Goal: Task Accomplishment & Management: Use online tool/utility

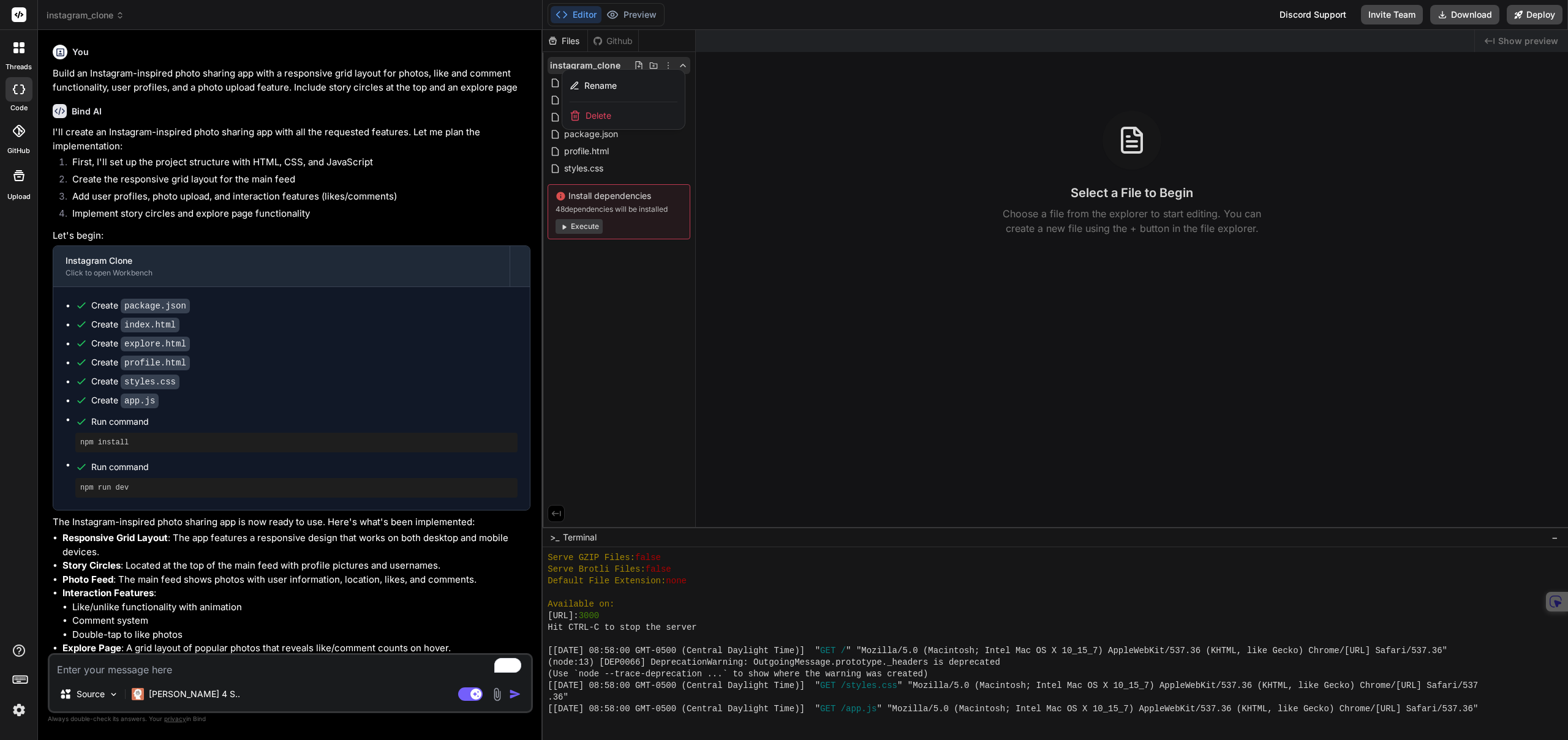
scroll to position [395, 0]
click at [819, 133] on div at bounding box center [1055, 385] width 1025 height 710
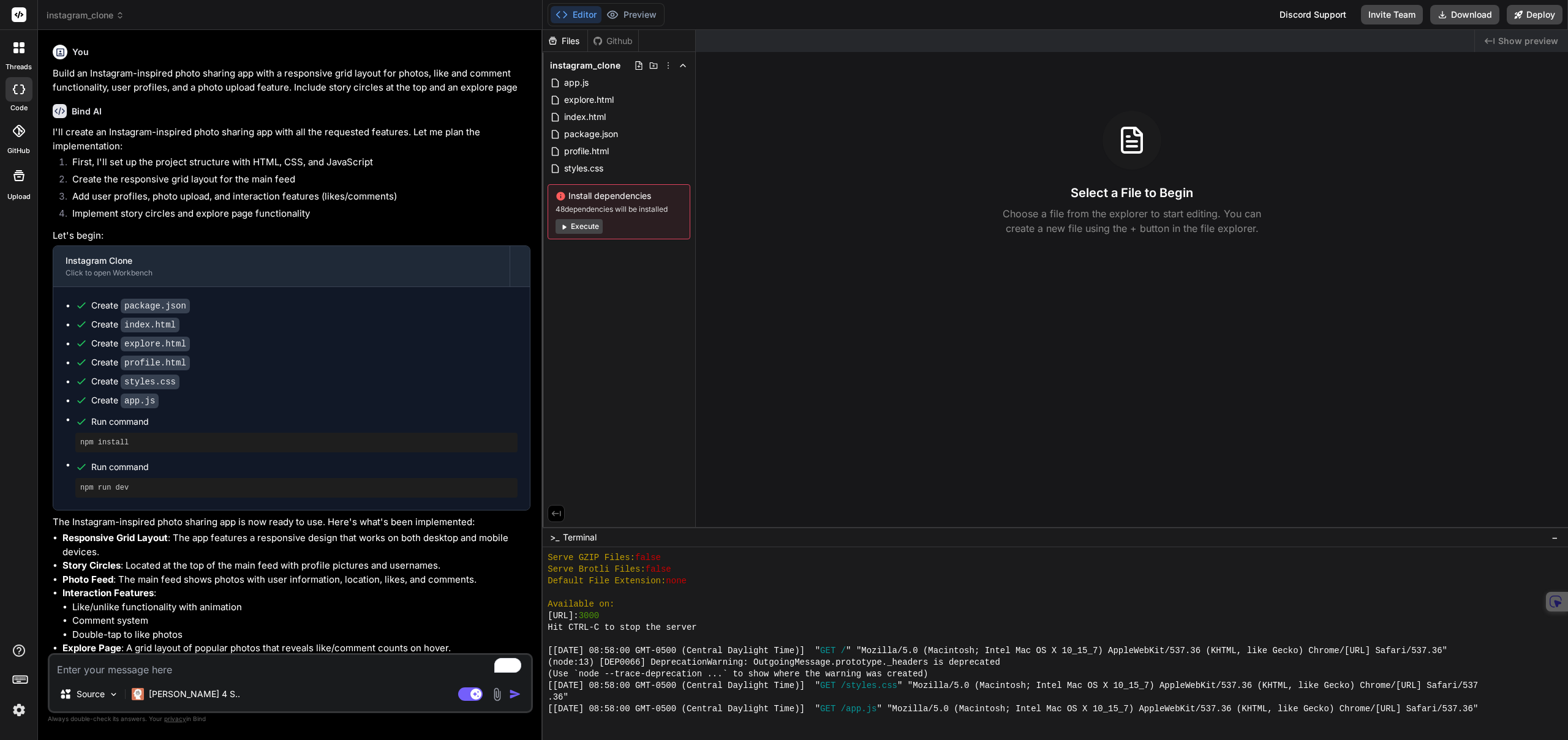
click at [114, 16] on span "instagram_clone" at bounding box center [85, 16] width 78 height 12
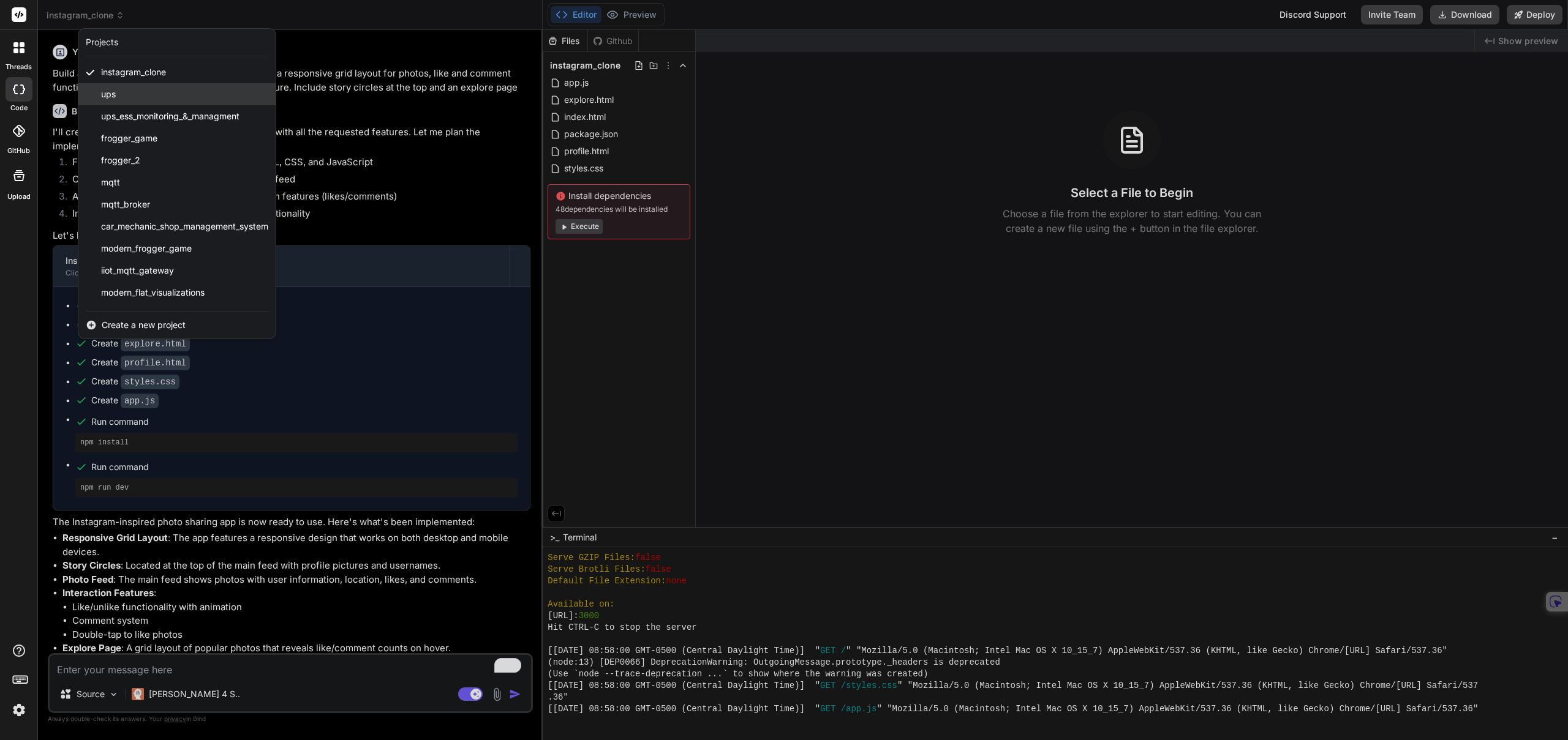
click at [144, 86] on div "ups" at bounding box center [177, 94] width 197 height 22
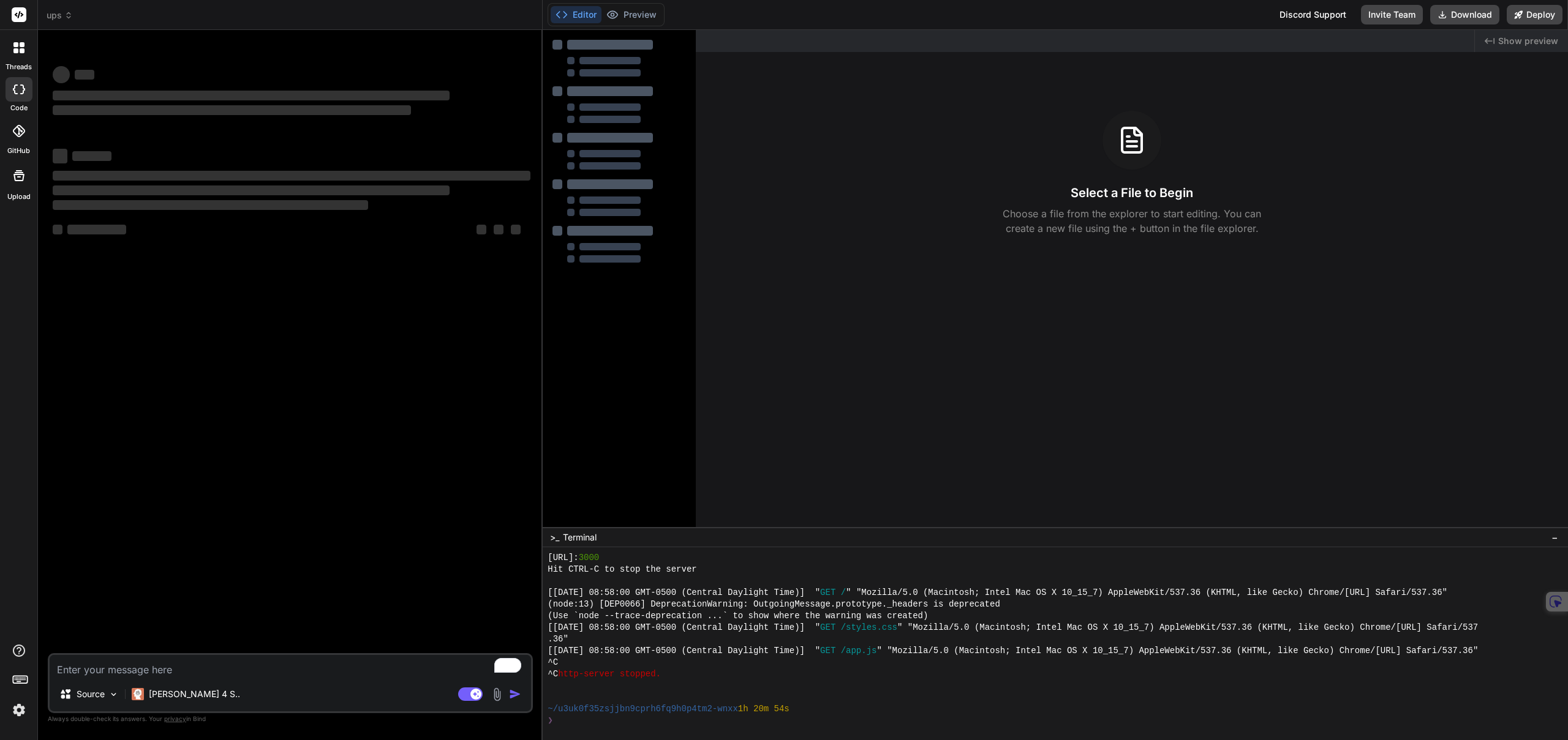
click at [69, 15] on icon at bounding box center [69, 16] width 9 height 9
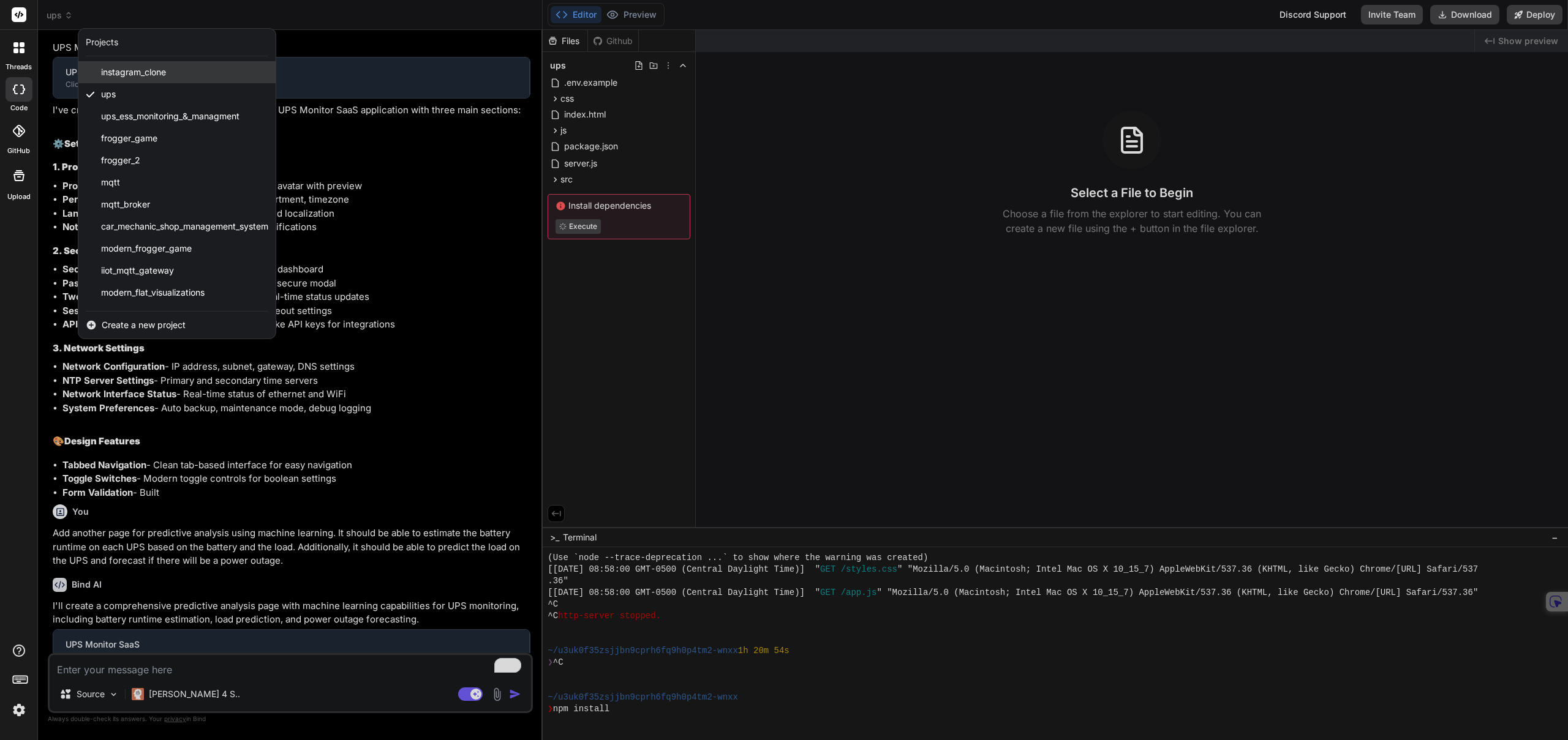
scroll to position [0, 0]
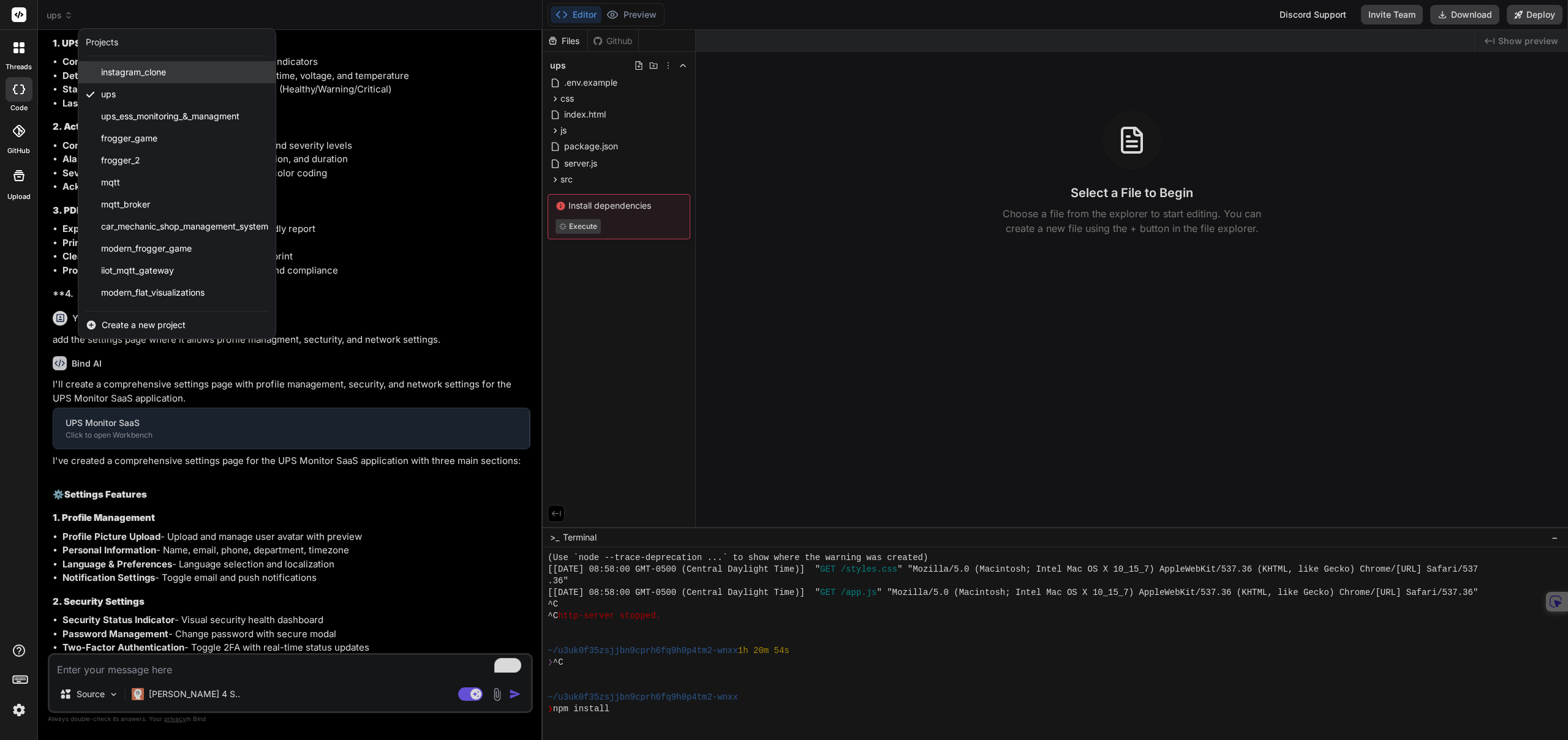
click at [122, 70] on span "instagram_clone" at bounding box center [133, 72] width 65 height 12
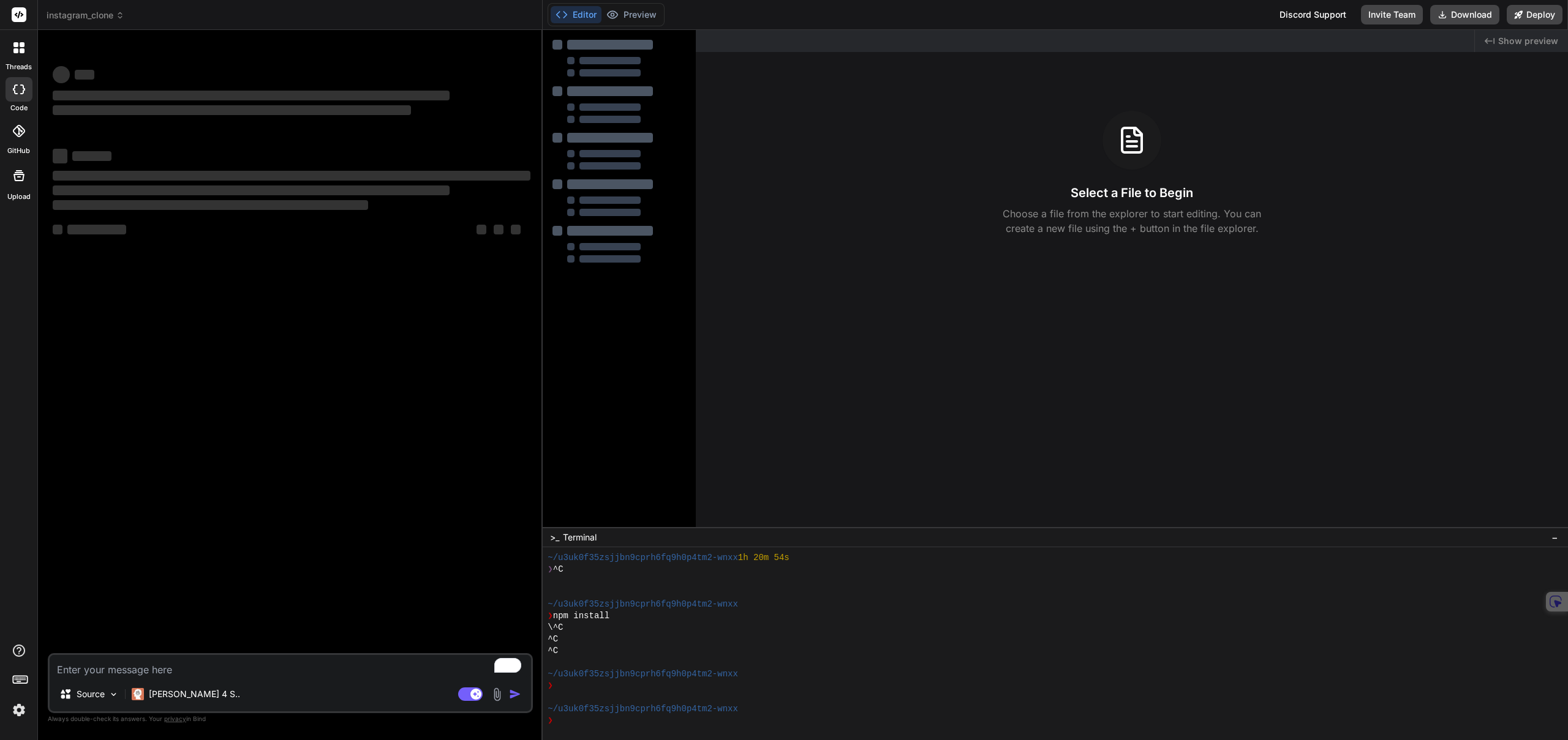
type textarea "x"
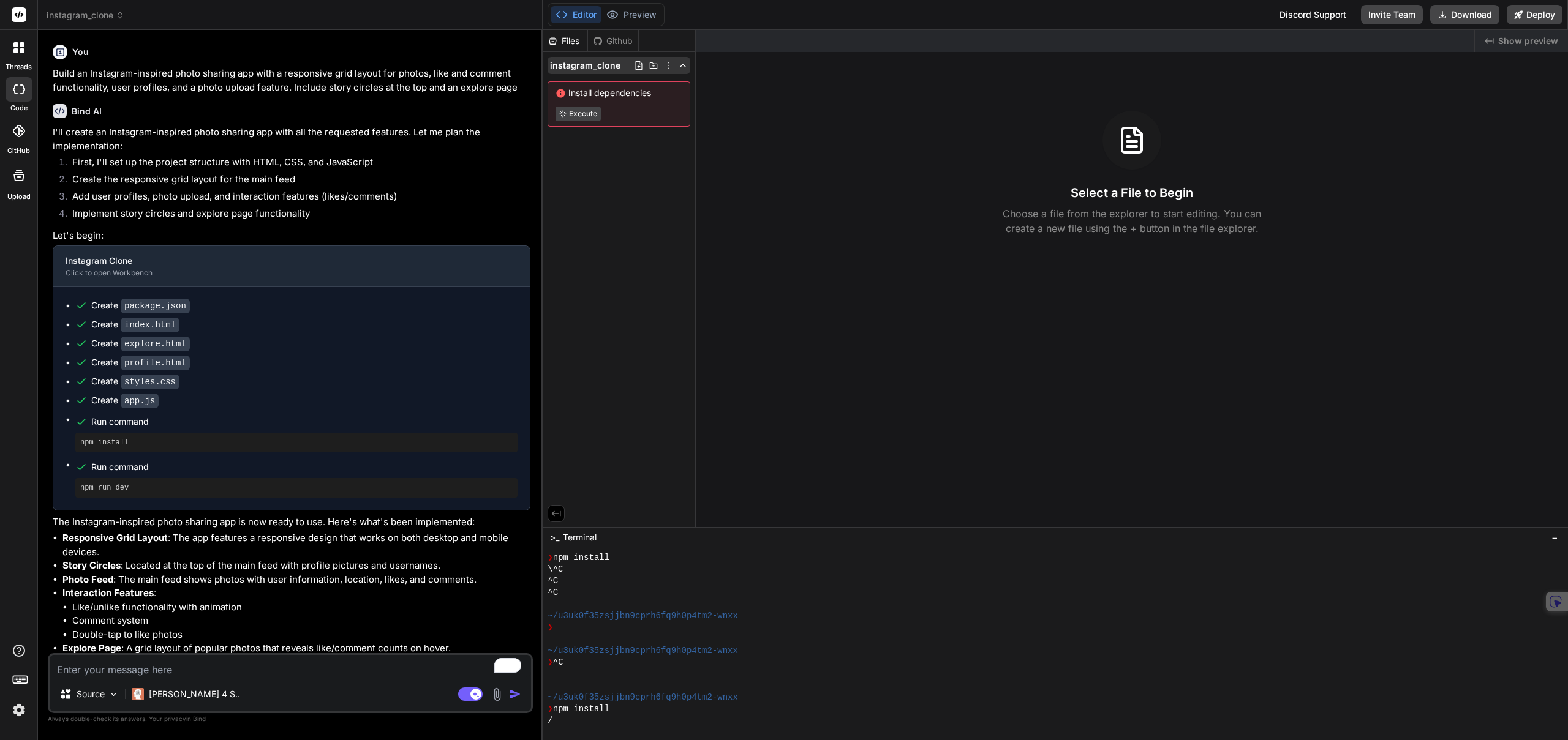
click at [669, 65] on icon at bounding box center [669, 65] width 10 height 10
click at [635, 110] on div "Delete" at bounding box center [624, 115] width 122 height 27
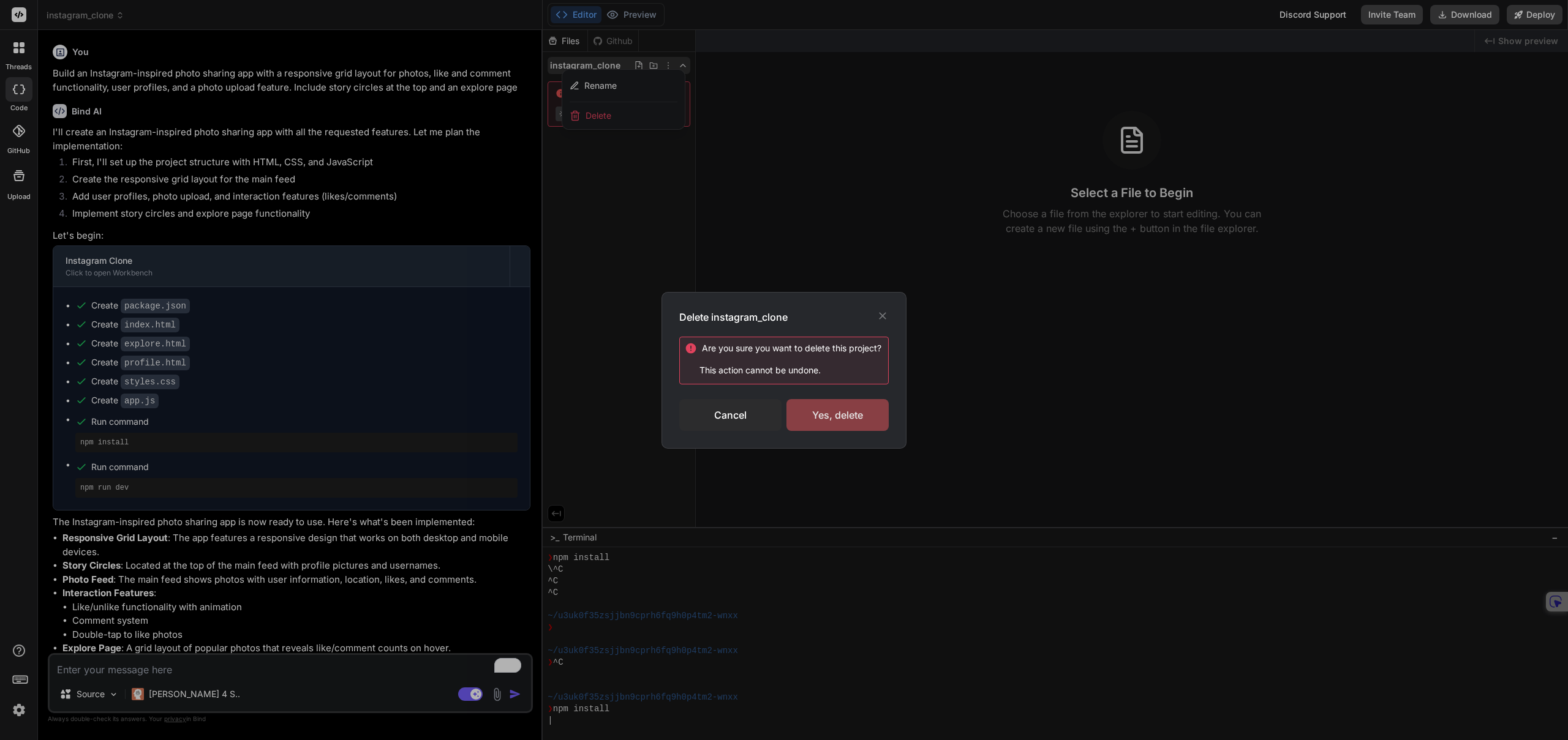
click at [885, 408] on div "Yes, delete" at bounding box center [838, 415] width 102 height 32
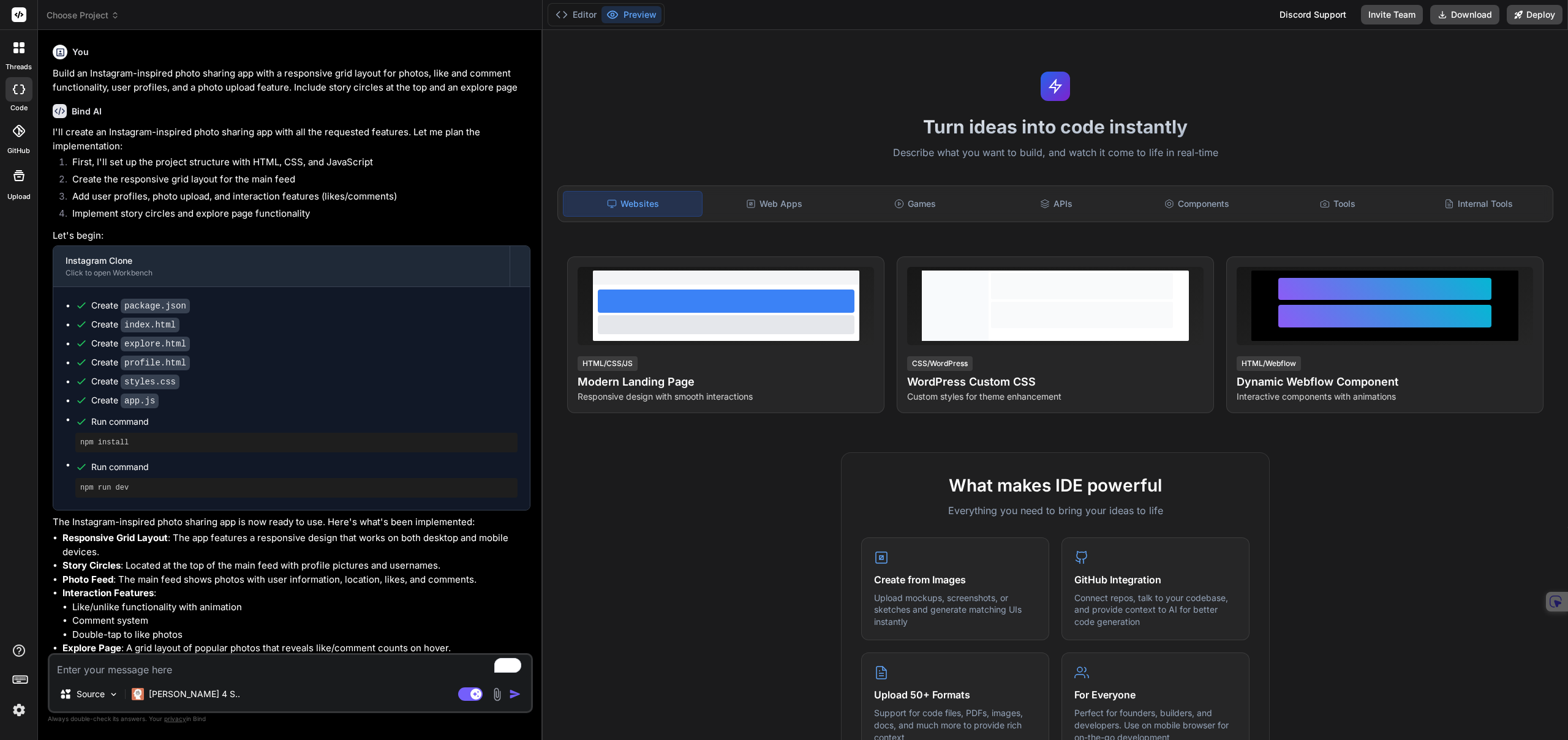
click at [114, 13] on icon at bounding box center [115, 16] width 9 height 9
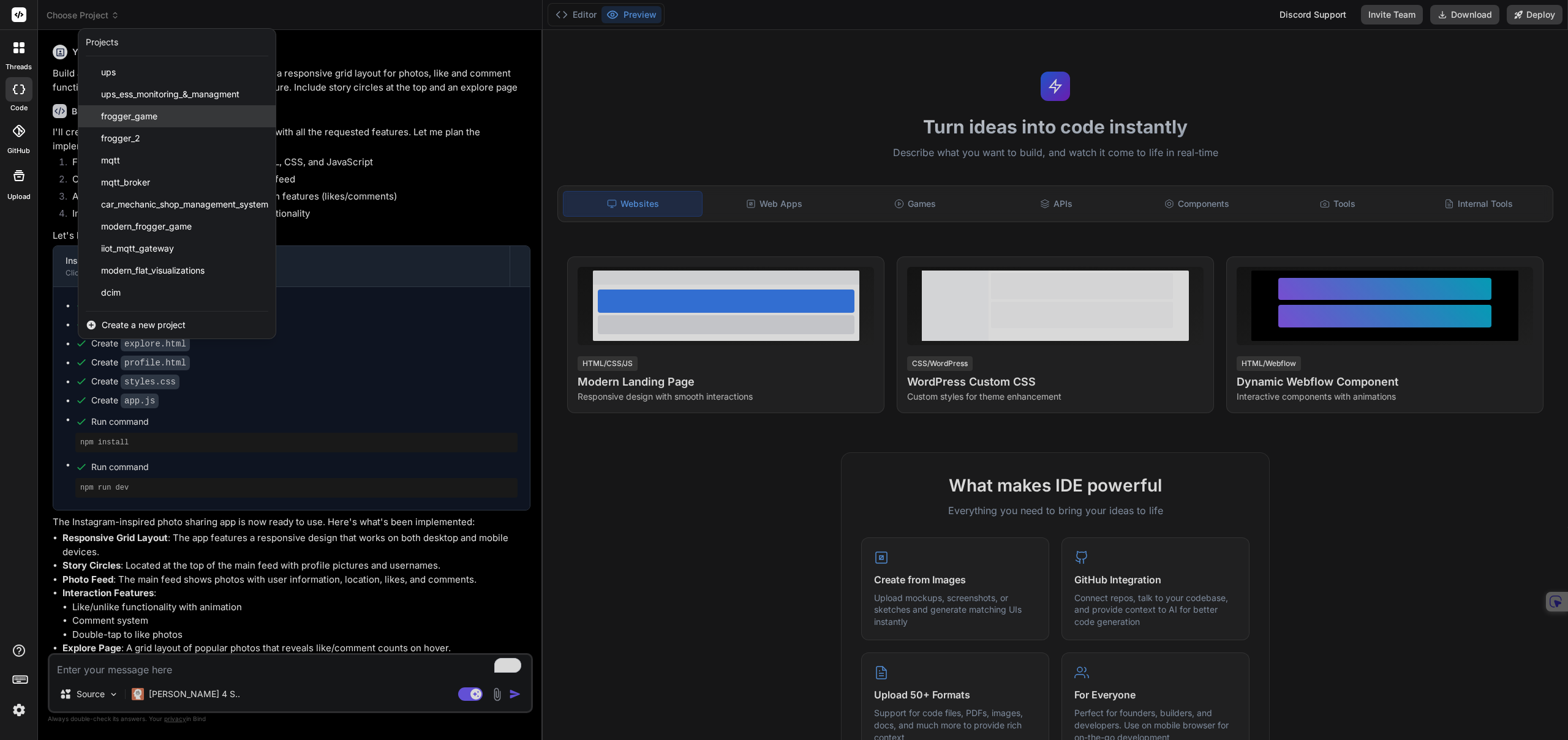
click at [193, 122] on div "frogger_game" at bounding box center [177, 116] width 197 height 22
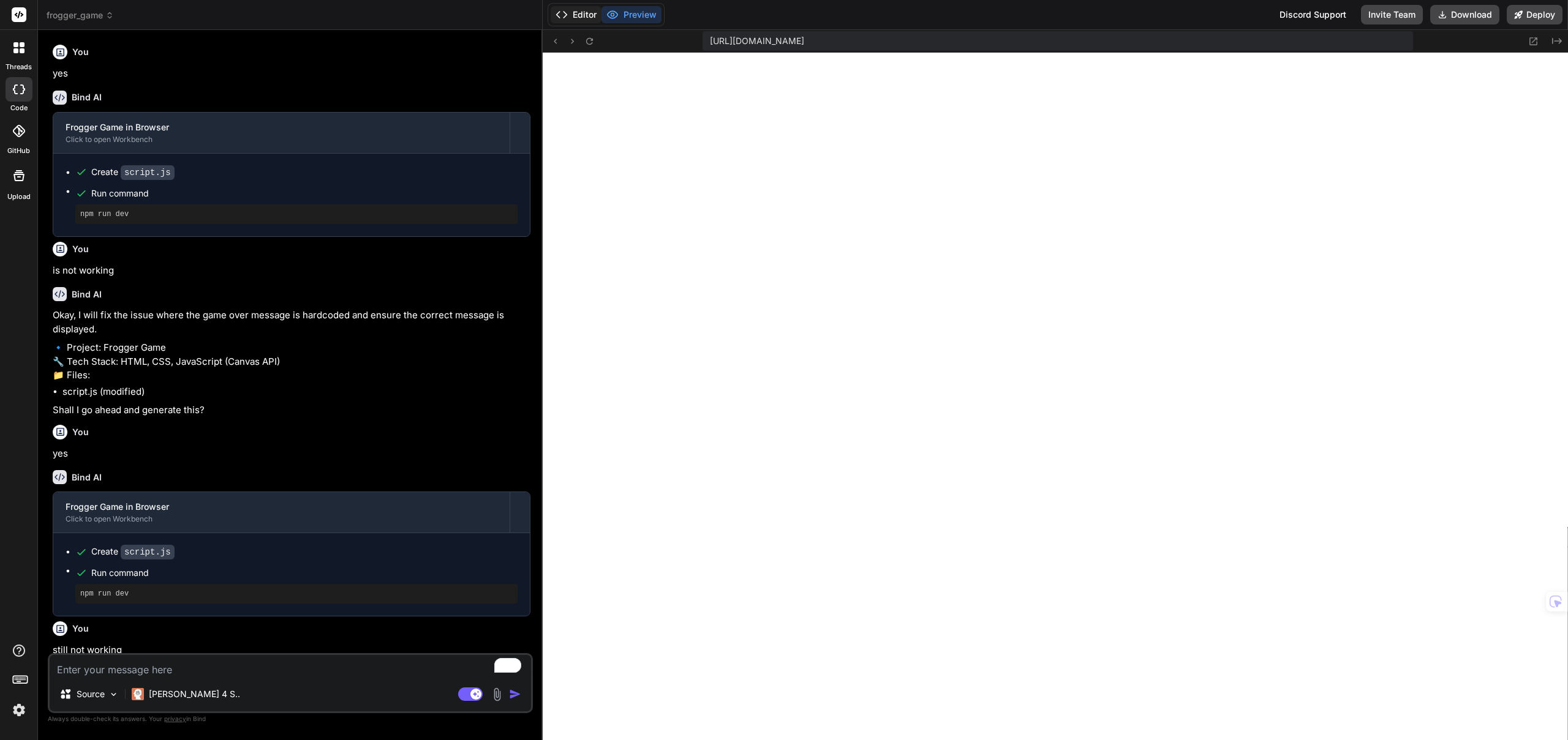
click at [573, 16] on button "Editor" at bounding box center [576, 14] width 51 height 17
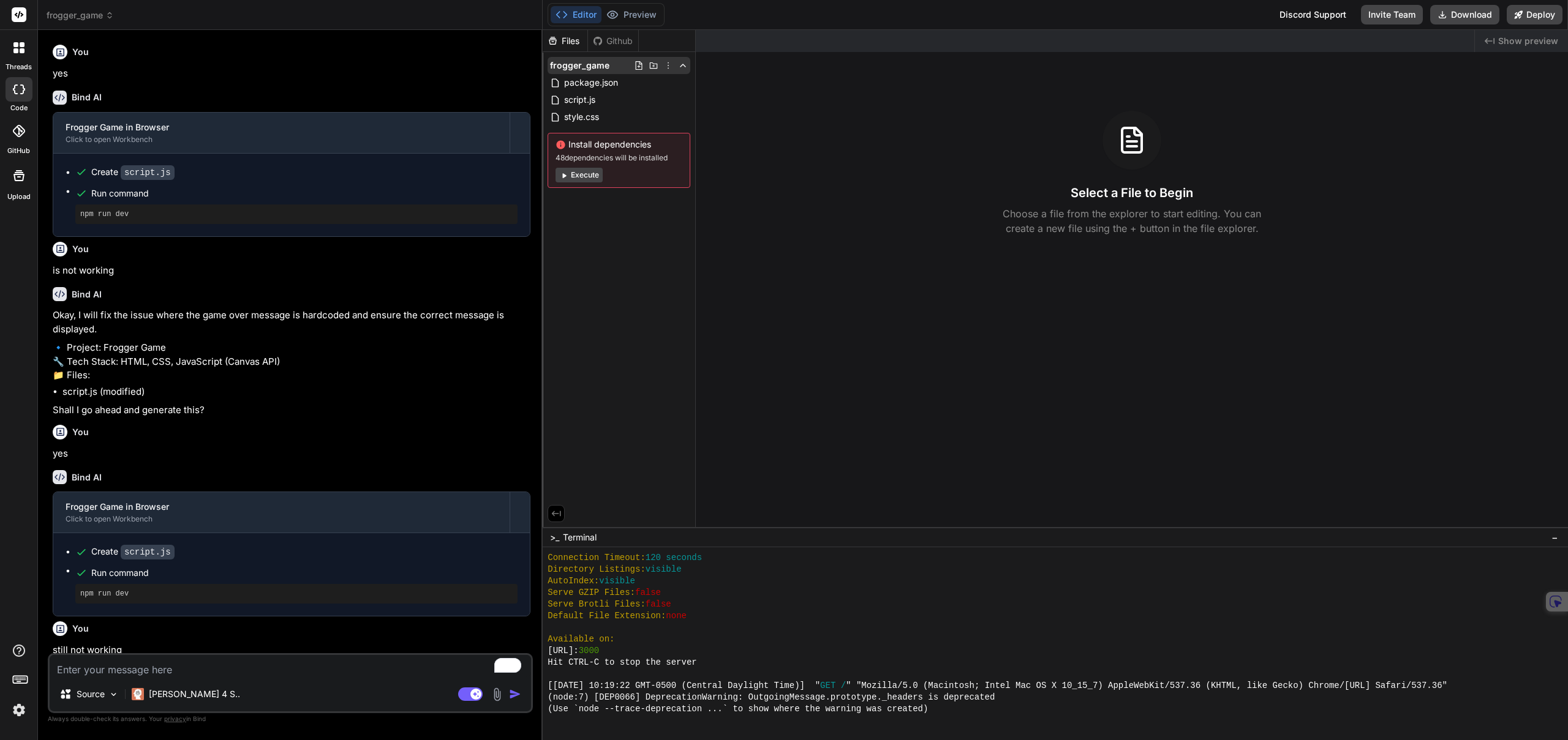
click at [669, 65] on icon at bounding box center [669, 65] width 10 height 10
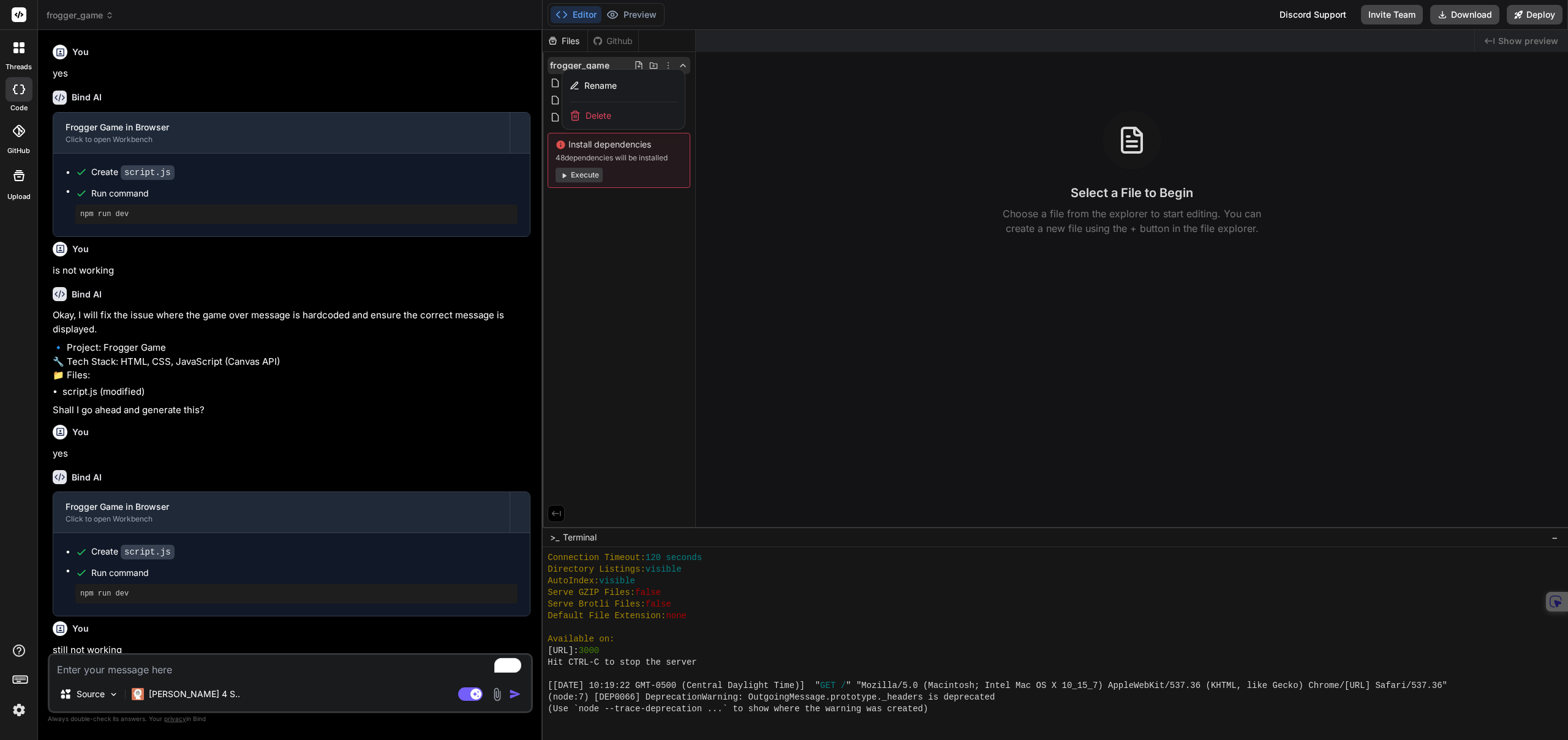
click at [632, 113] on div "Delete" at bounding box center [624, 115] width 122 height 27
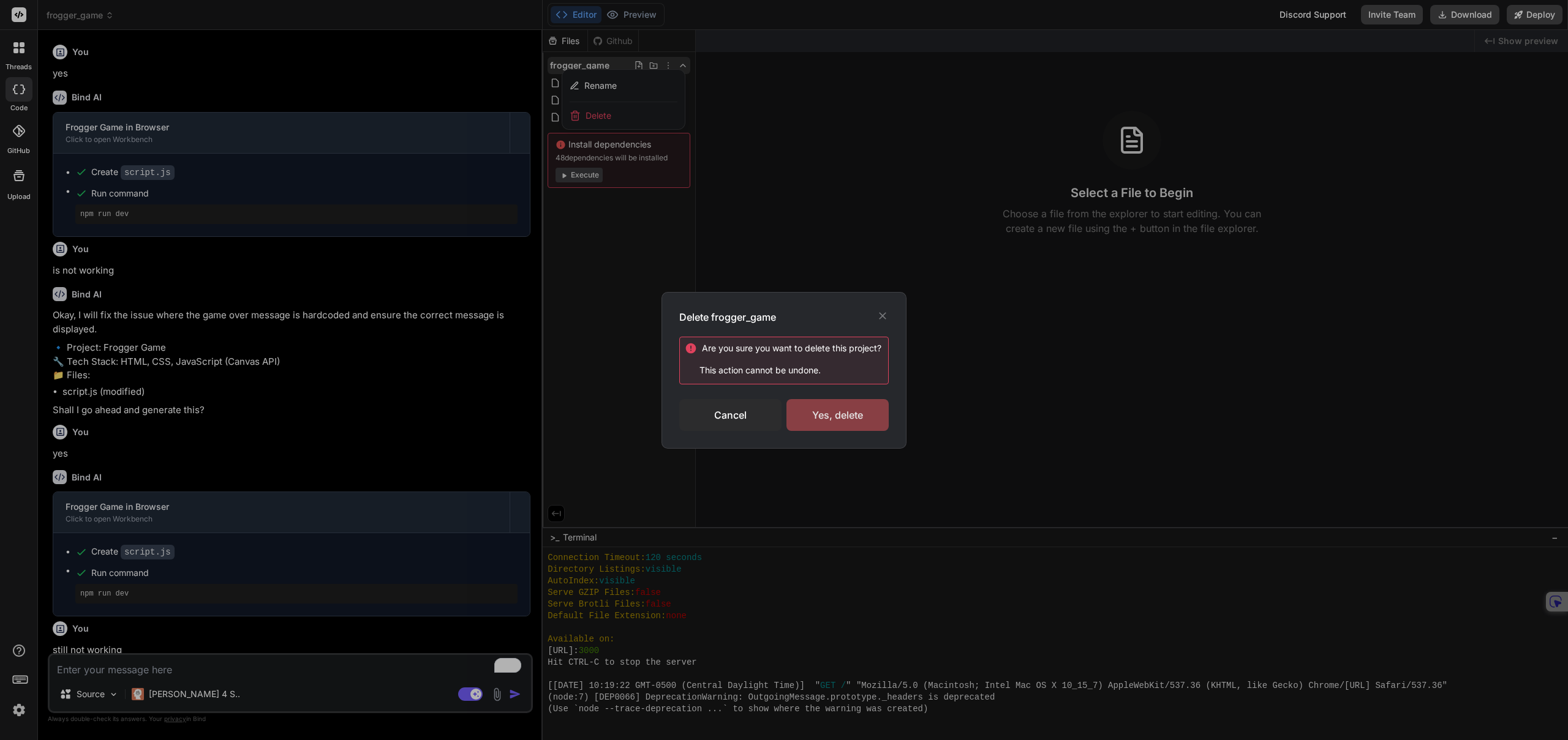
click at [841, 423] on div "Yes, delete" at bounding box center [838, 415] width 102 height 32
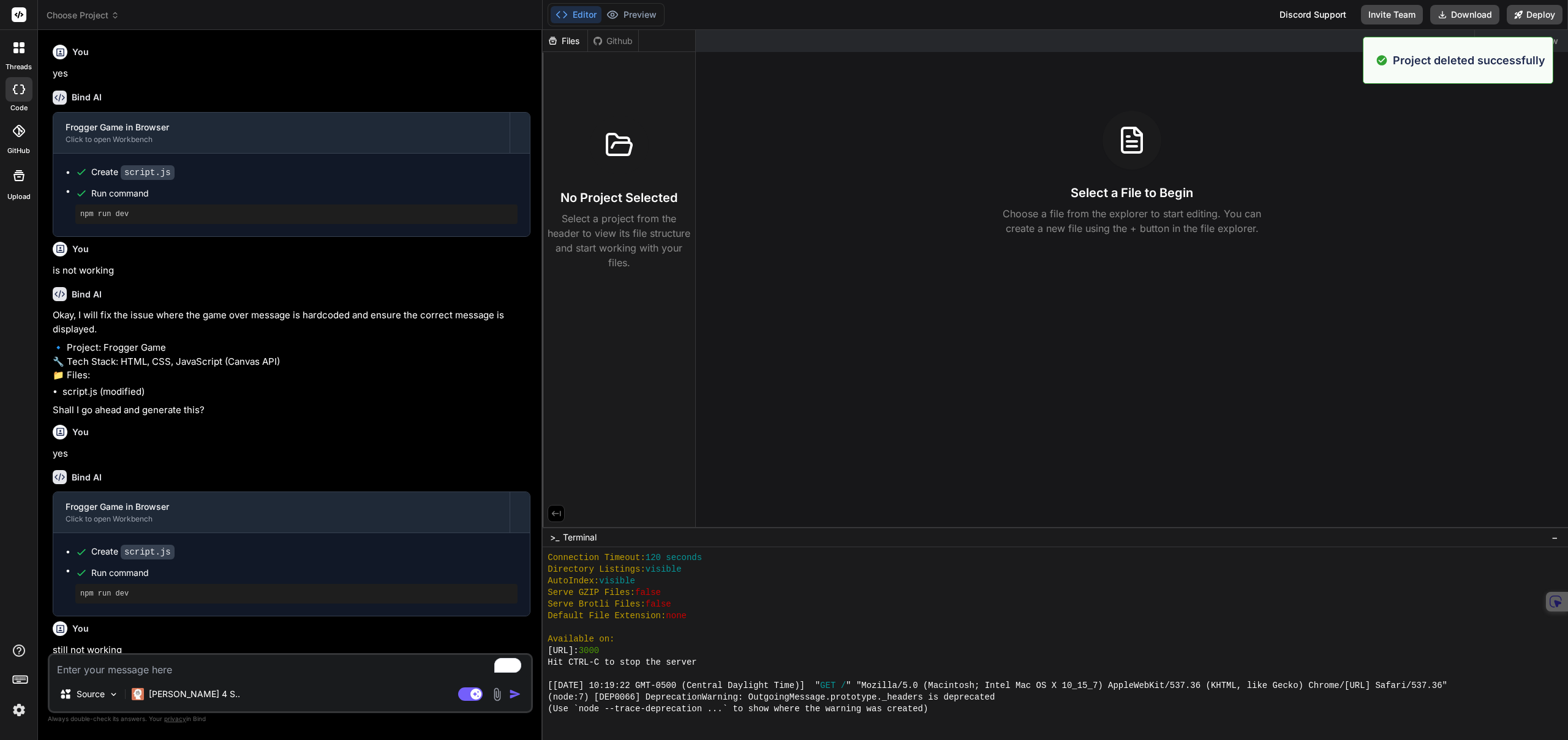
click at [87, 20] on span "Choose Project" at bounding box center [83, 16] width 73 height 12
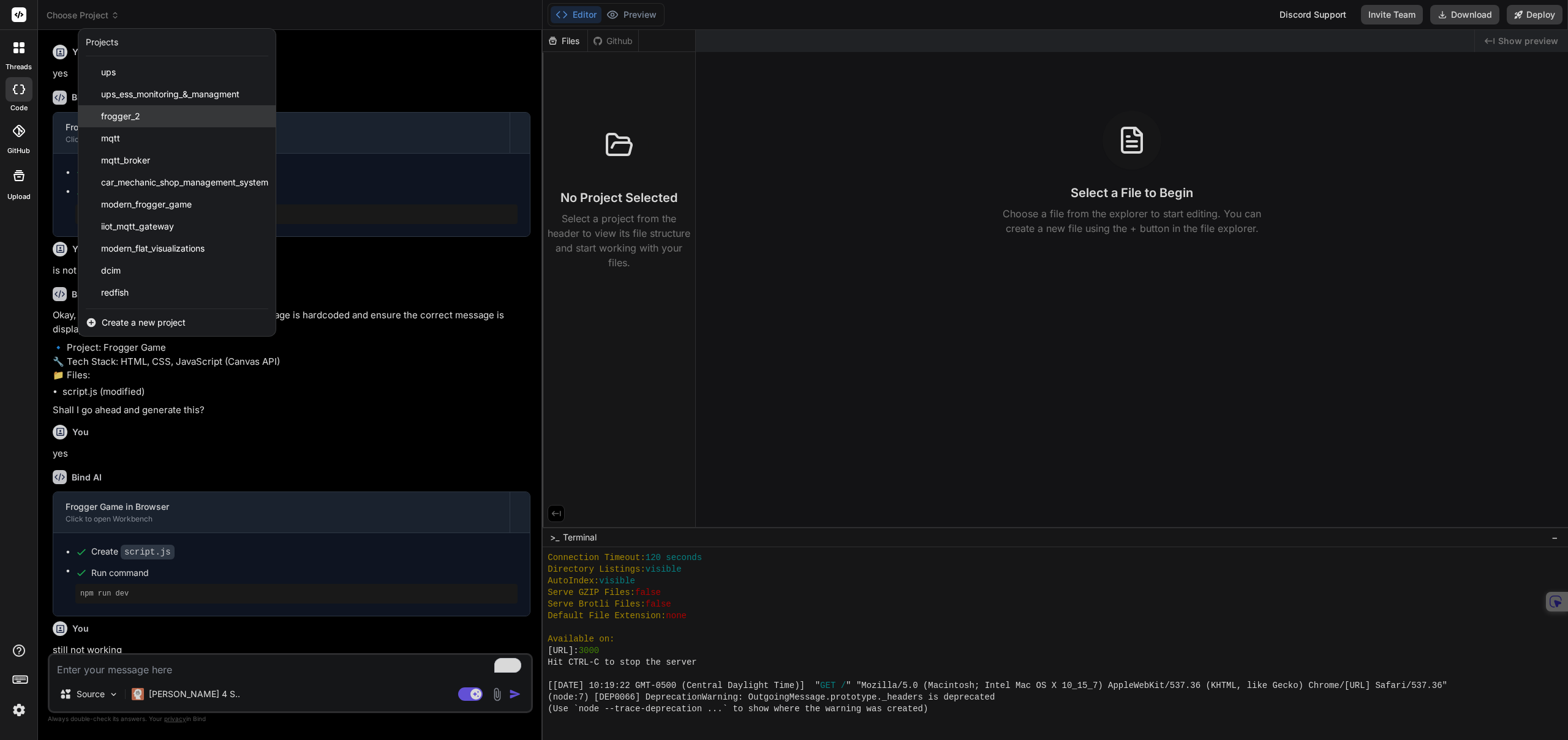
click at [121, 114] on span "frogger_2" at bounding box center [120, 117] width 39 height 12
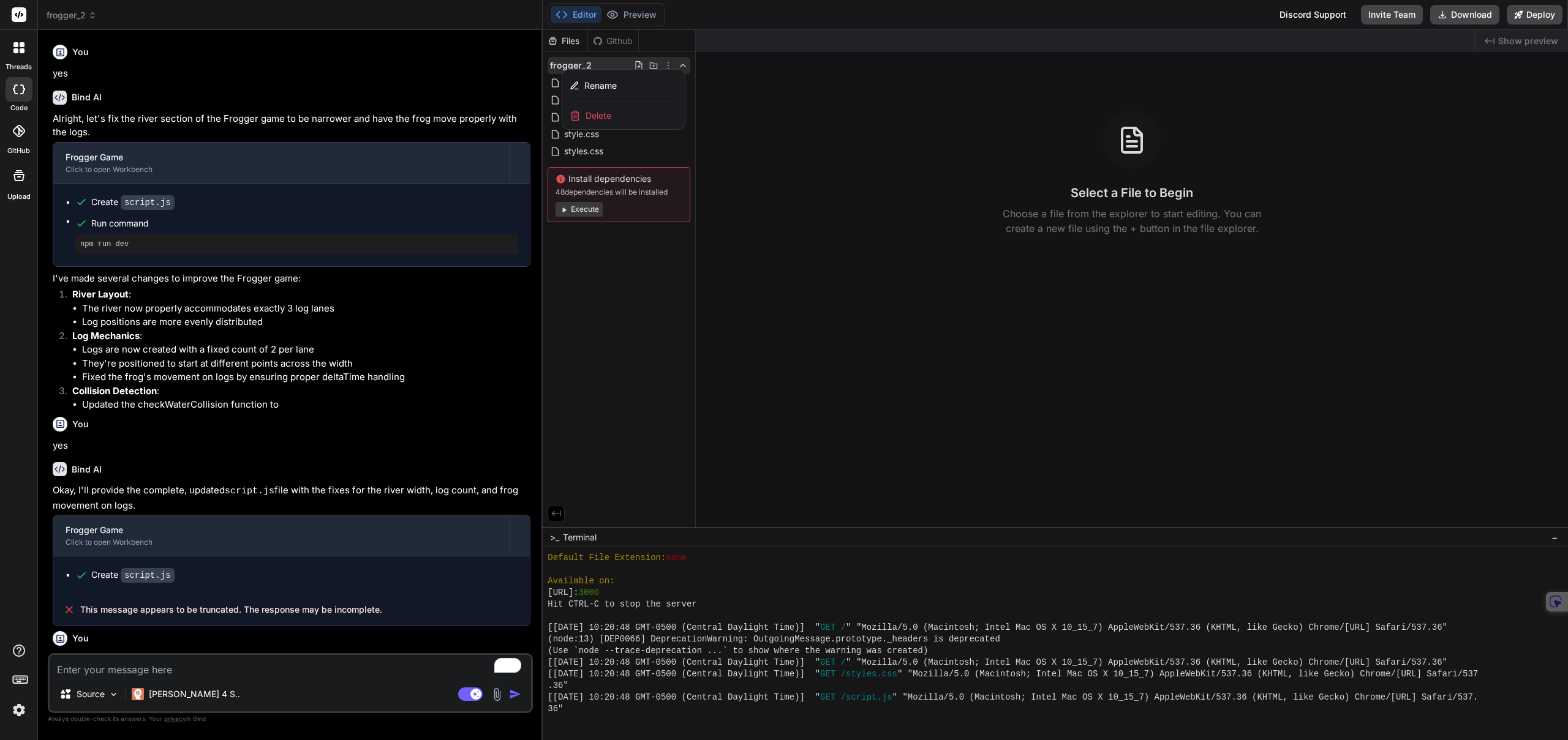
scroll to position [977, 0]
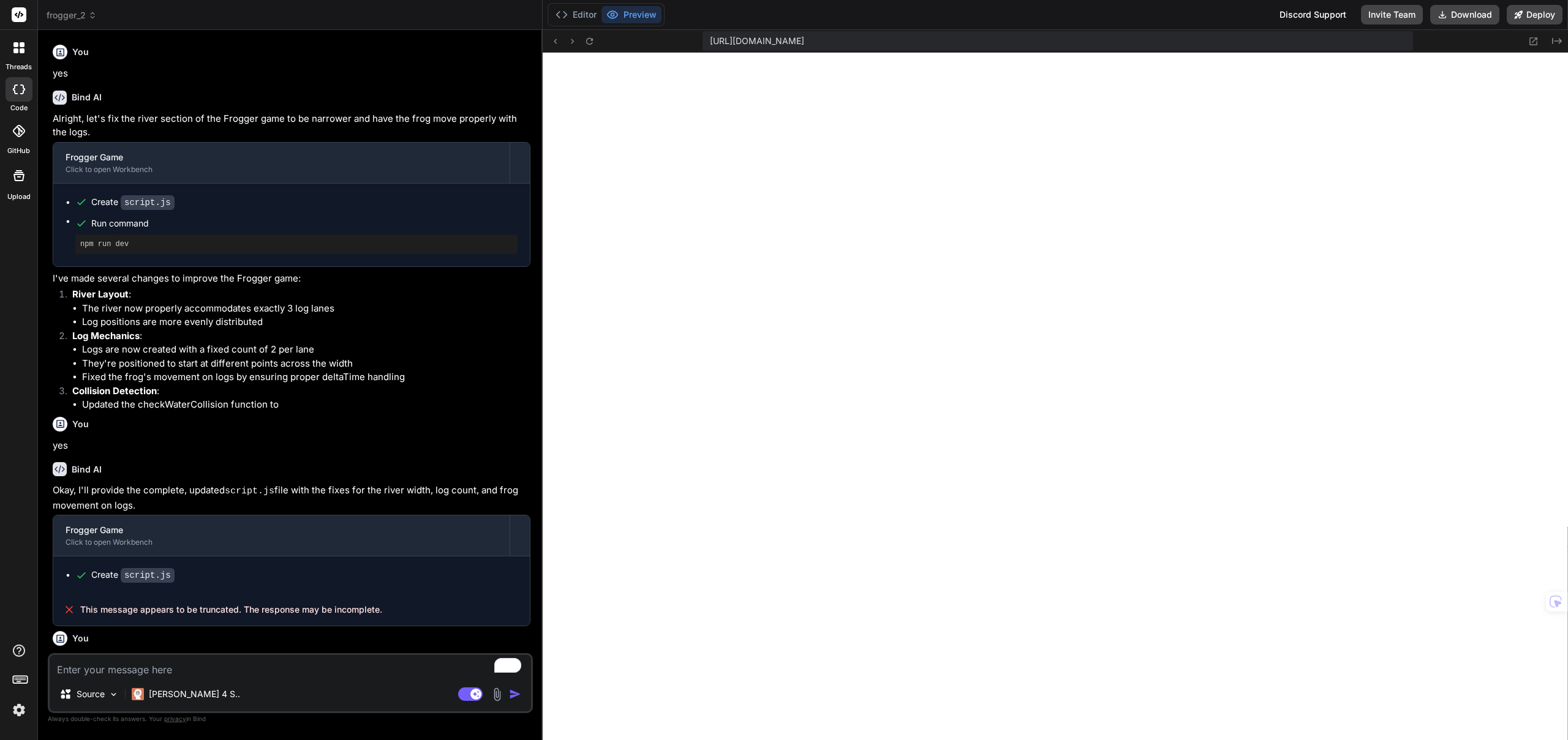
drag, startPoint x: 587, startPoint y: 20, endPoint x: 594, endPoint y: 30, distance: 12.2
click at [587, 20] on button "Editor" at bounding box center [576, 14] width 51 height 17
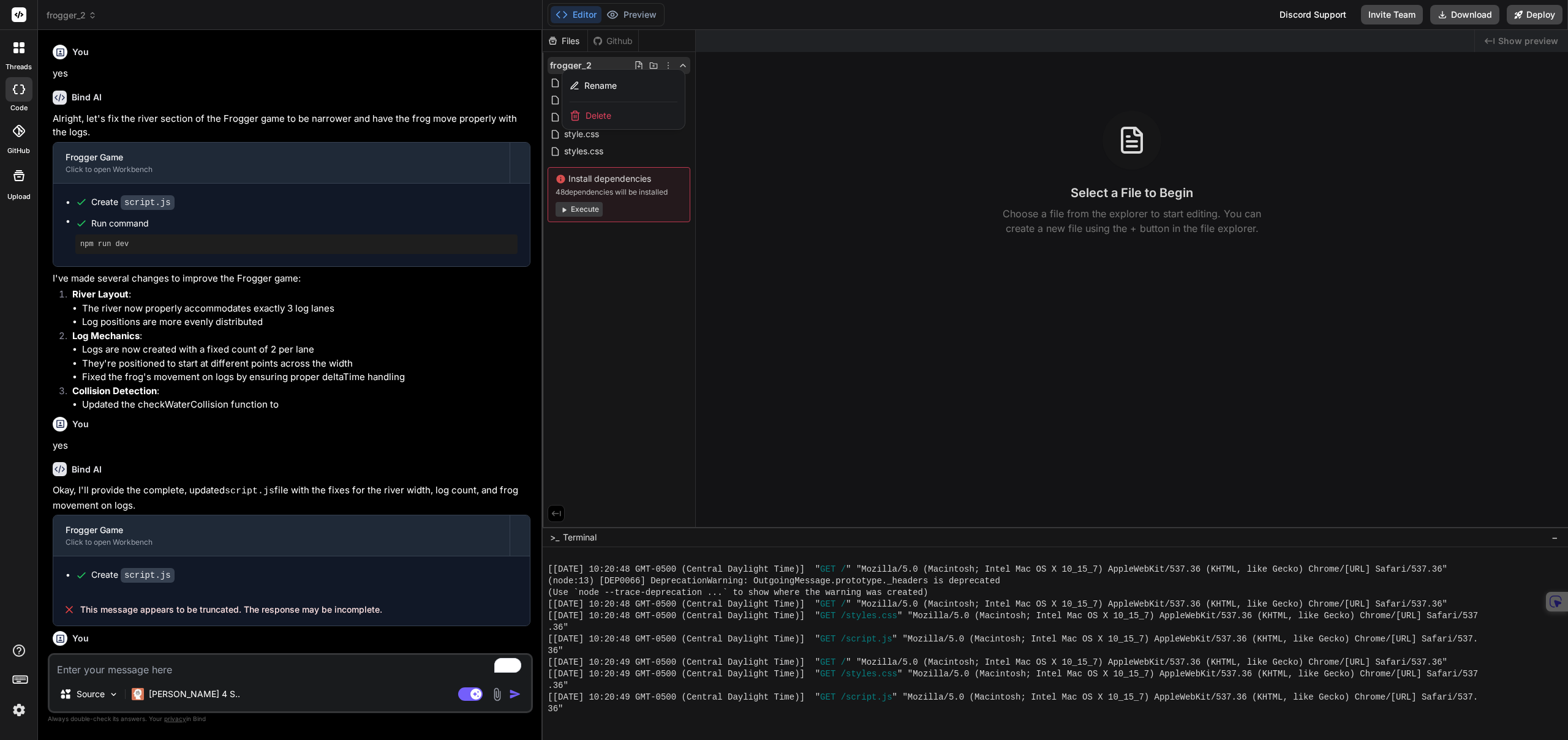
drag, startPoint x: 750, startPoint y: 120, endPoint x: 714, endPoint y: 109, distance: 37.6
click at [745, 120] on div at bounding box center [1055, 385] width 1025 height 710
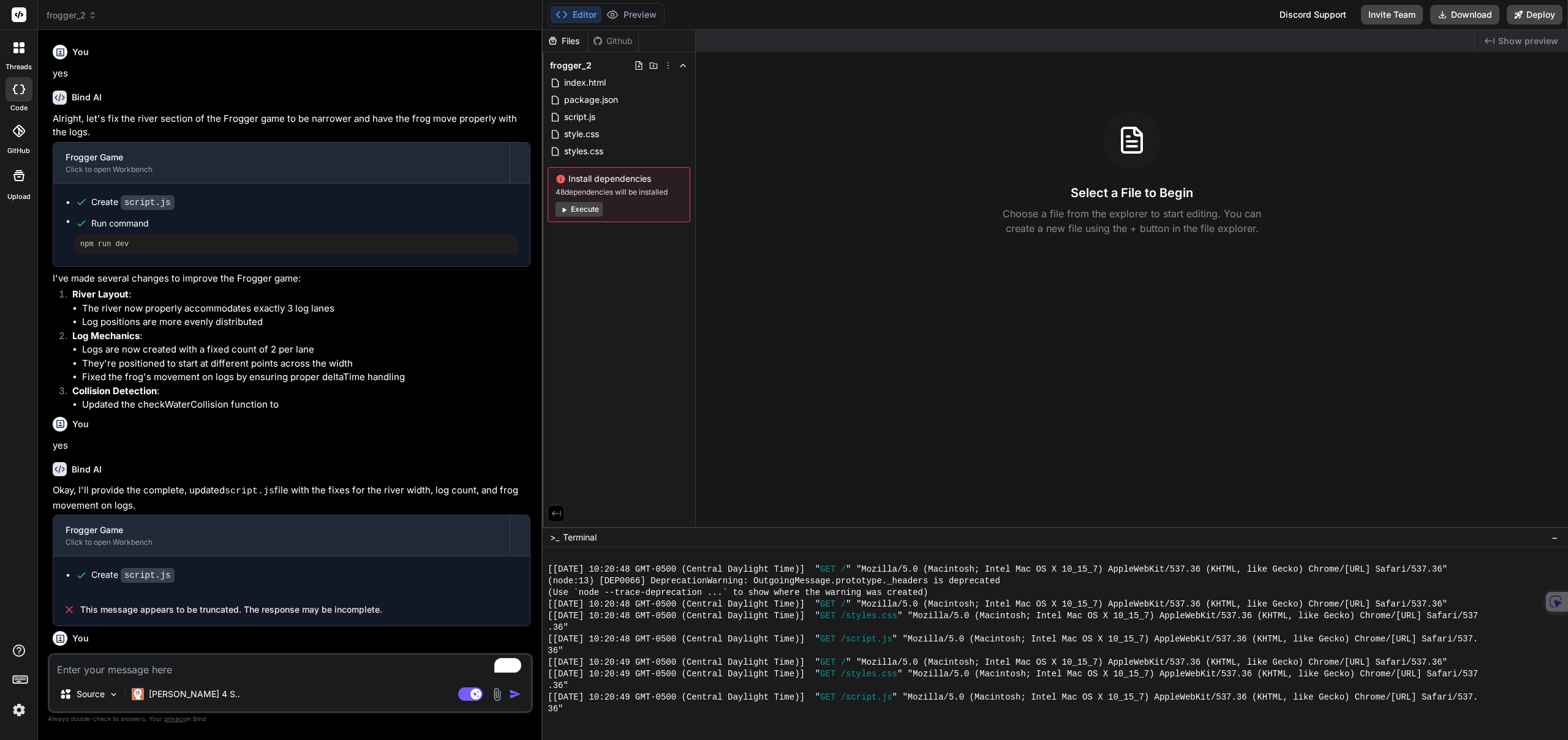
click at [671, 69] on icon at bounding box center [669, 65] width 10 height 10
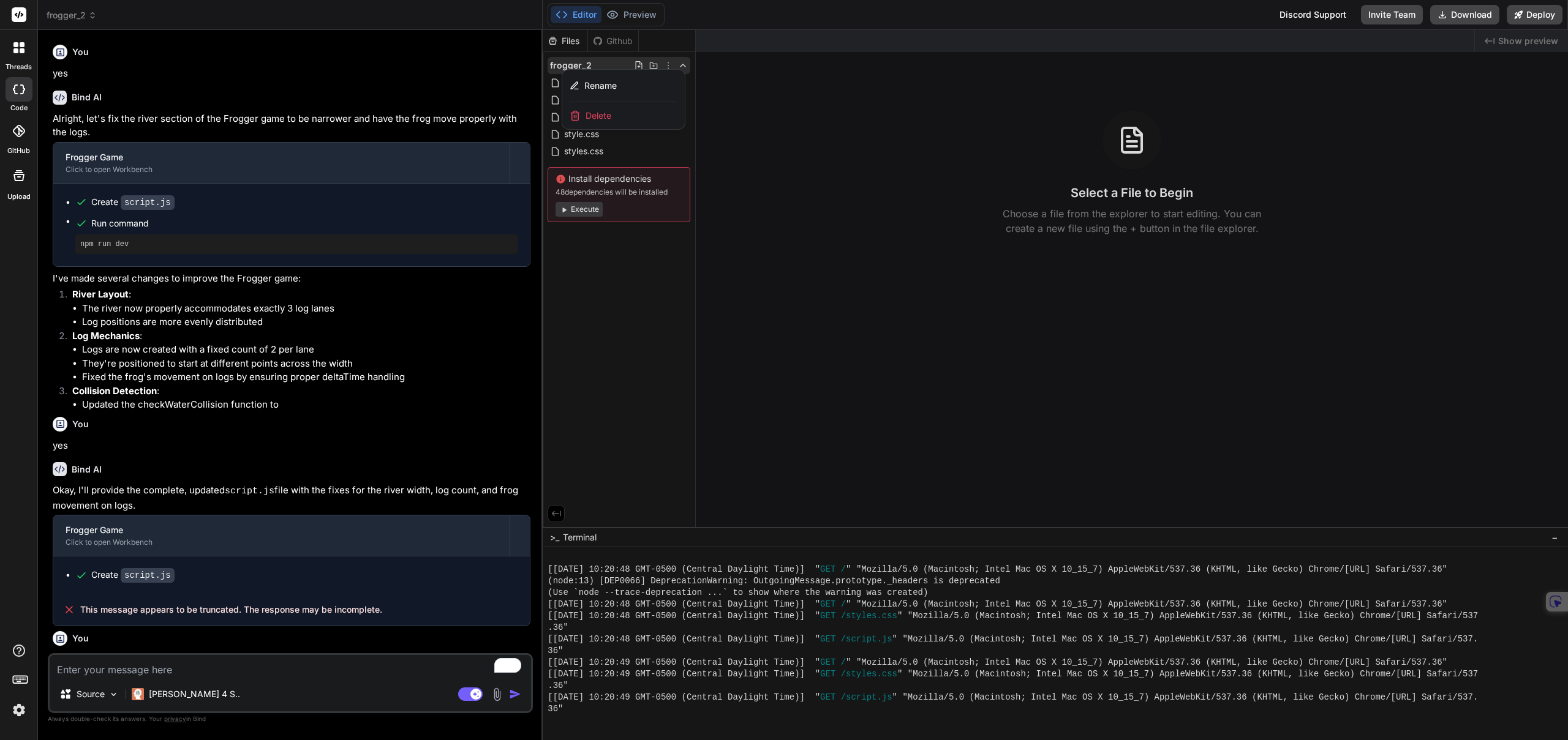
click at [631, 119] on div "Delete" at bounding box center [624, 115] width 122 height 27
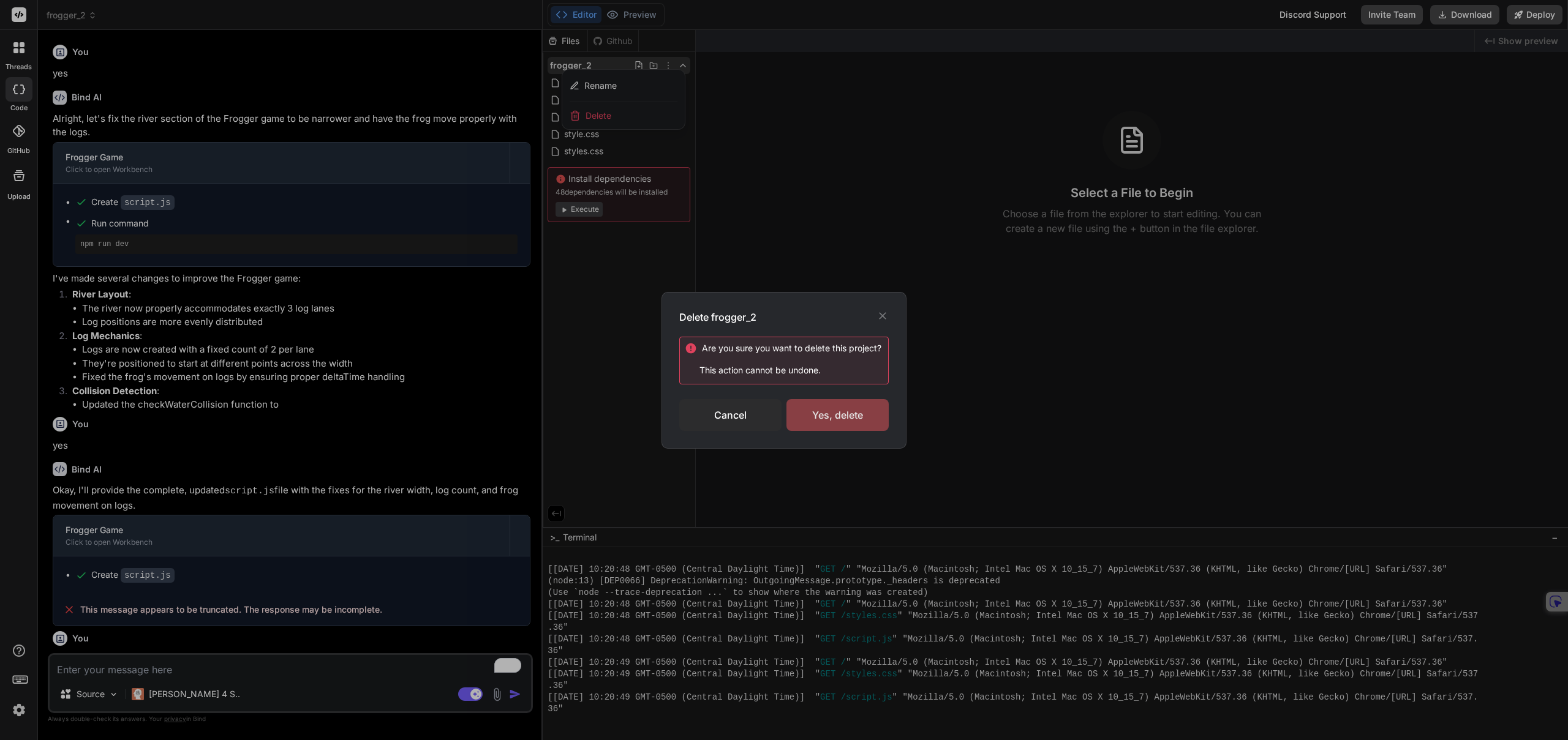
click at [843, 416] on div "Yes, delete" at bounding box center [838, 415] width 102 height 32
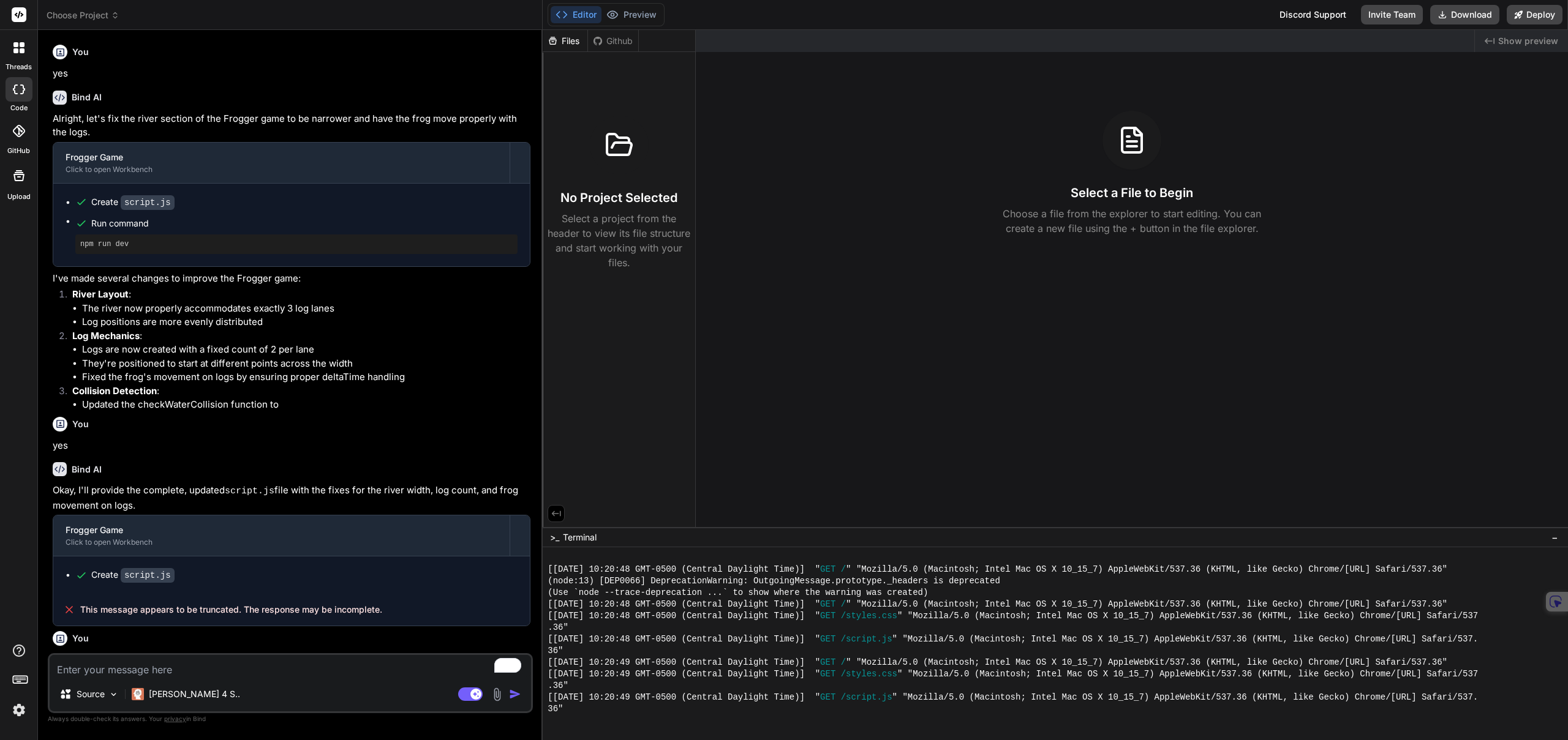
click at [69, 8] on header "Choose Project Created with Pixso." at bounding box center [290, 15] width 505 height 30
click at [70, 16] on span "Choose Project" at bounding box center [83, 16] width 73 height 12
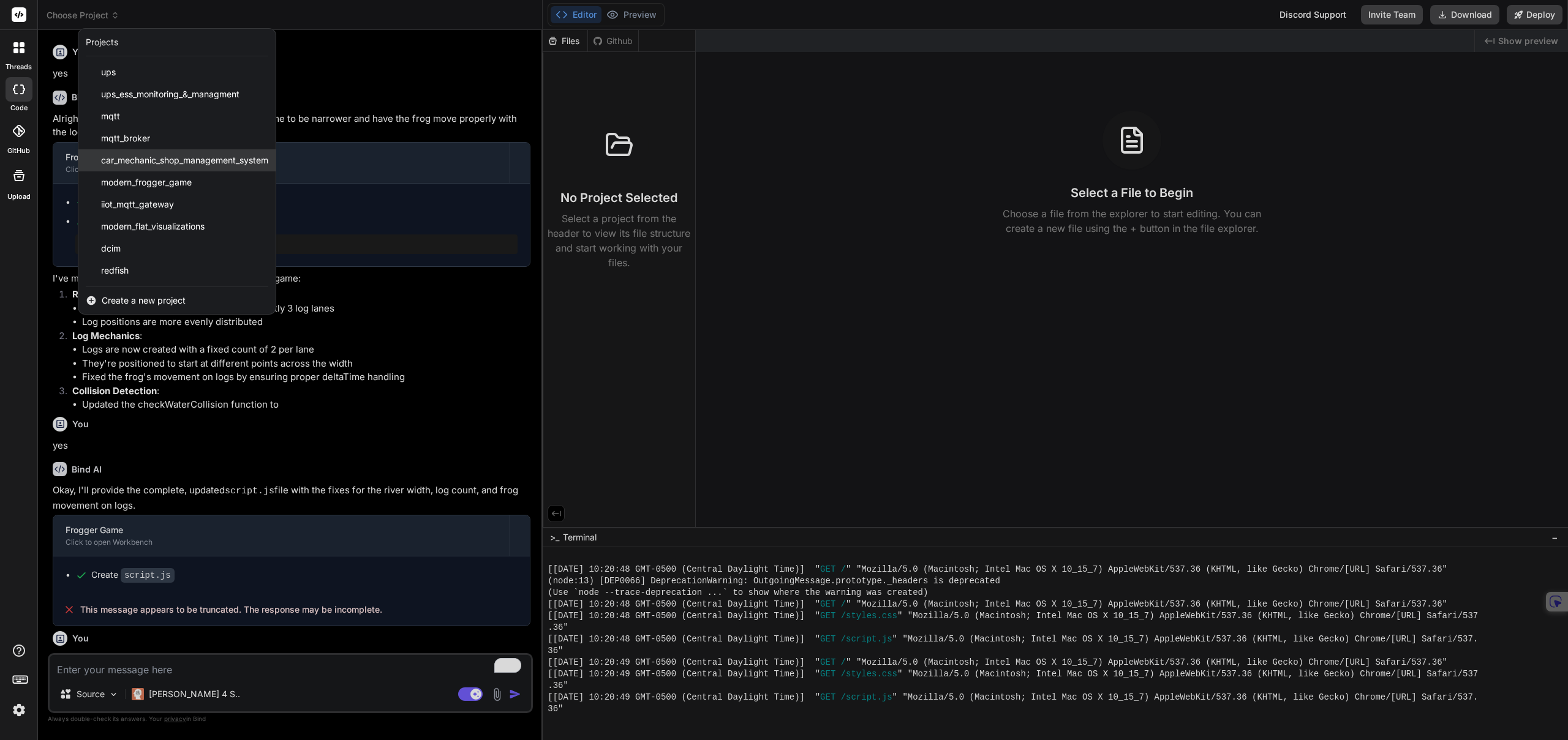
click at [186, 166] on div "car_mechanic_shop_management_system" at bounding box center [177, 160] width 197 height 22
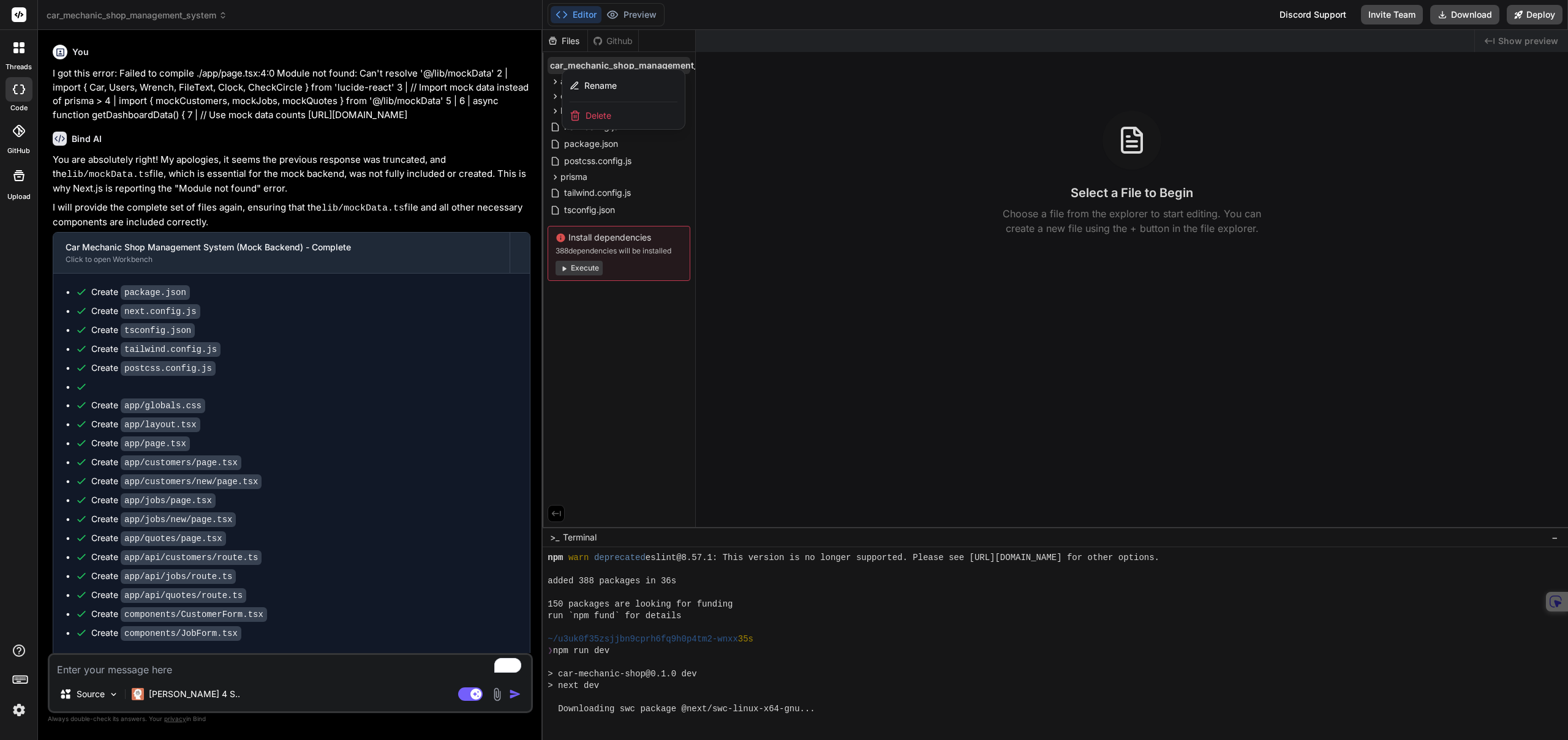
scroll to position [1326, 0]
type textarea "x"
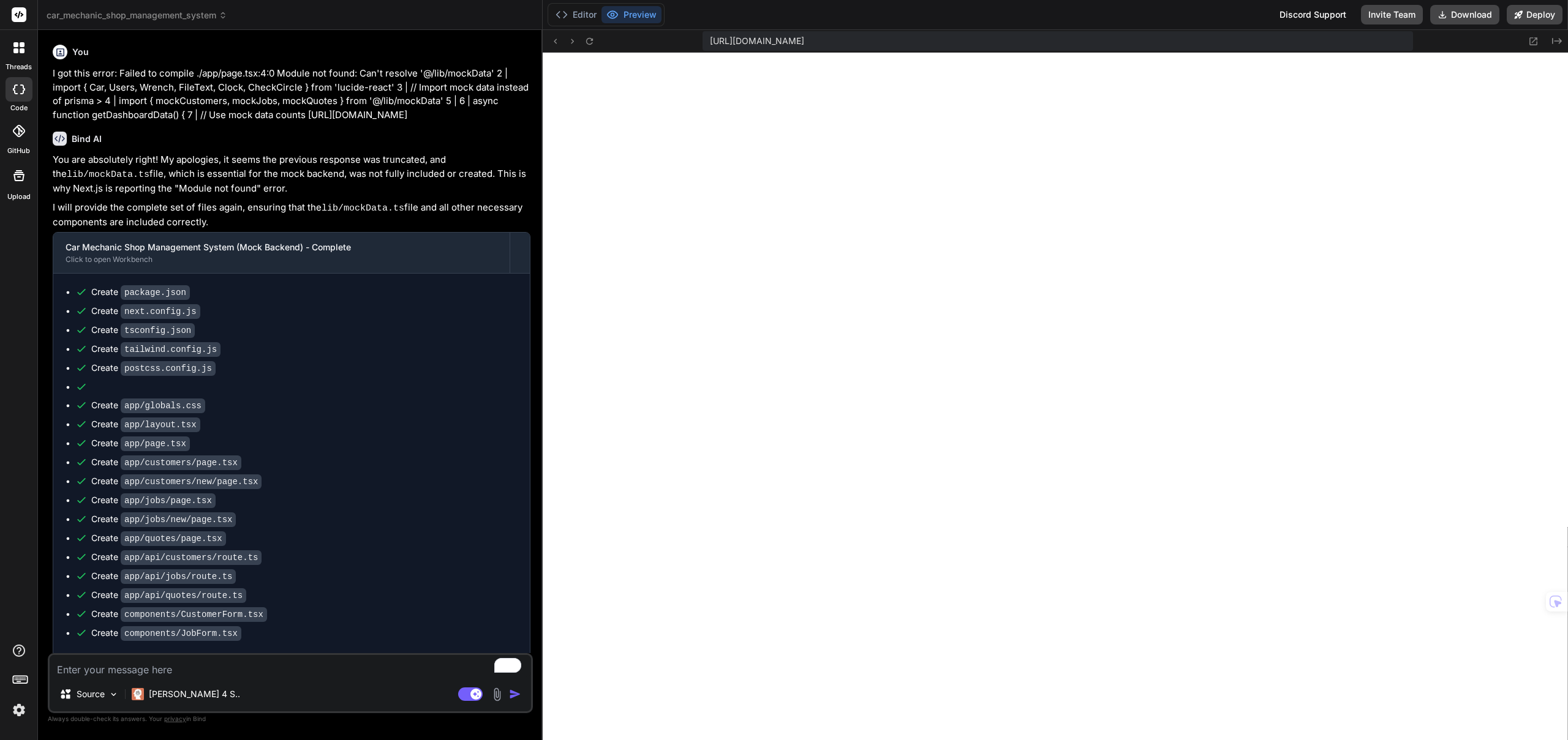
scroll to position [1547, 0]
click at [584, 17] on button "Editor" at bounding box center [576, 14] width 51 height 17
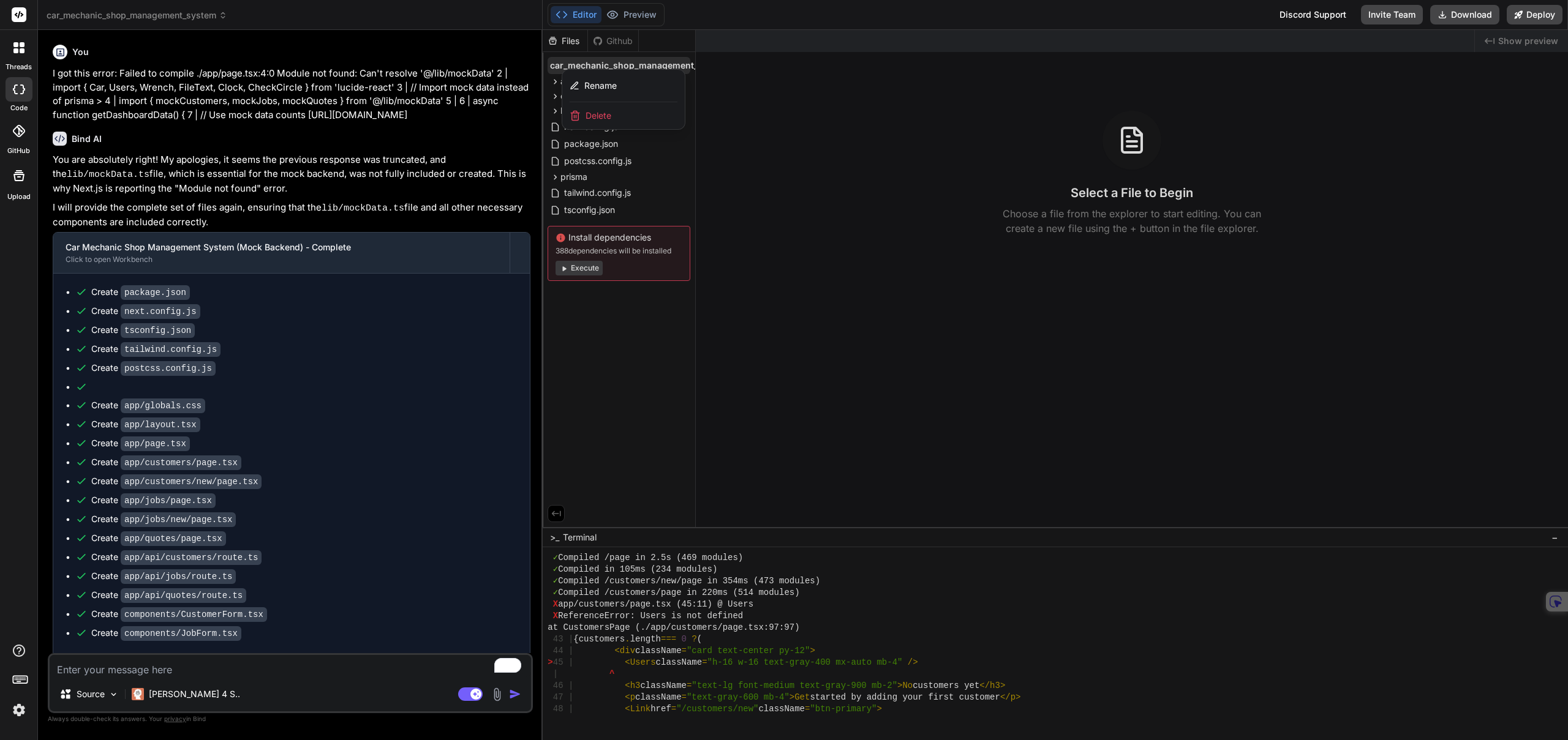
drag, startPoint x: 895, startPoint y: 154, endPoint x: 855, endPoint y: 145, distance: 41.0
click at [890, 153] on div at bounding box center [1055, 385] width 1025 height 710
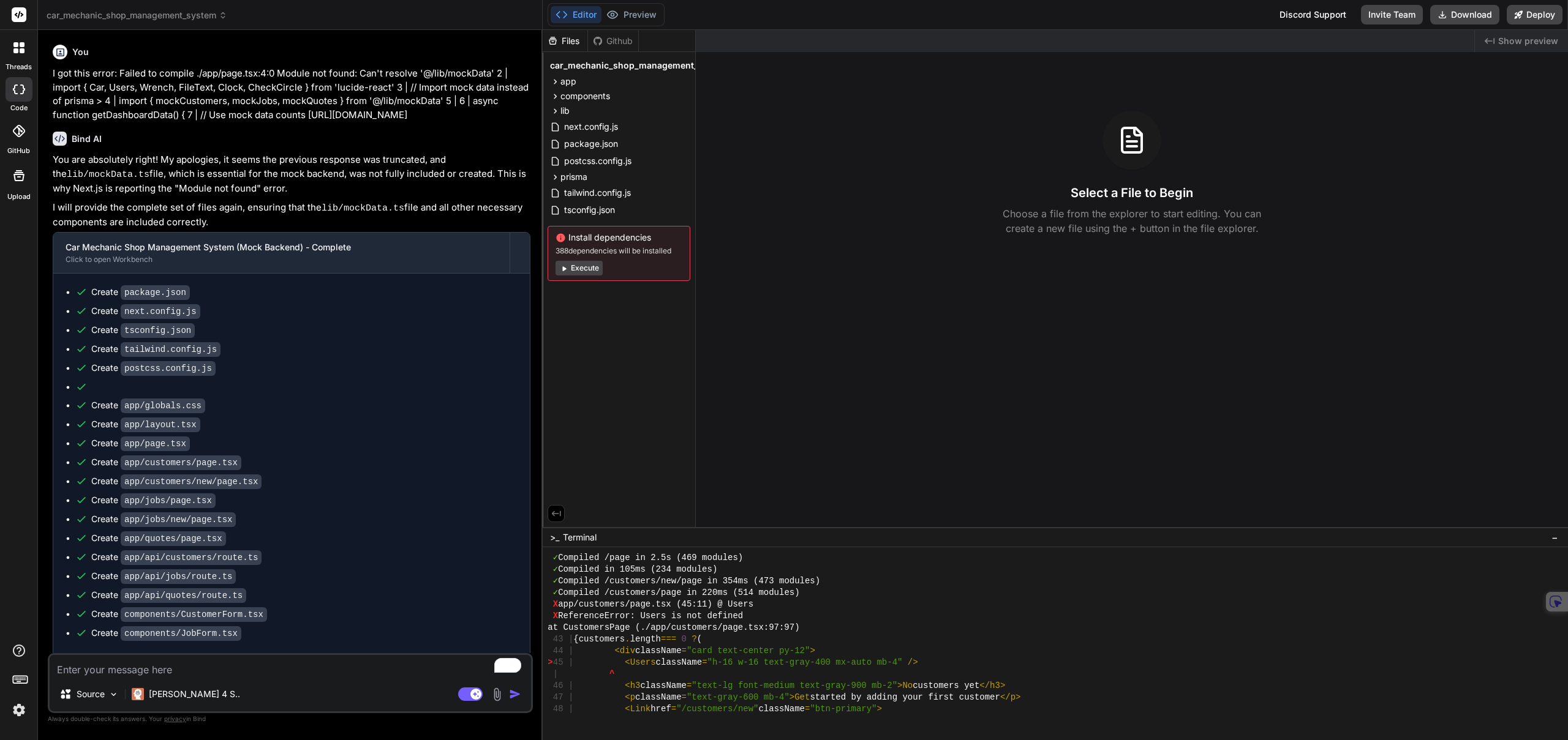
click at [676, 45] on div "Files Github" at bounding box center [619, 41] width 153 height 22
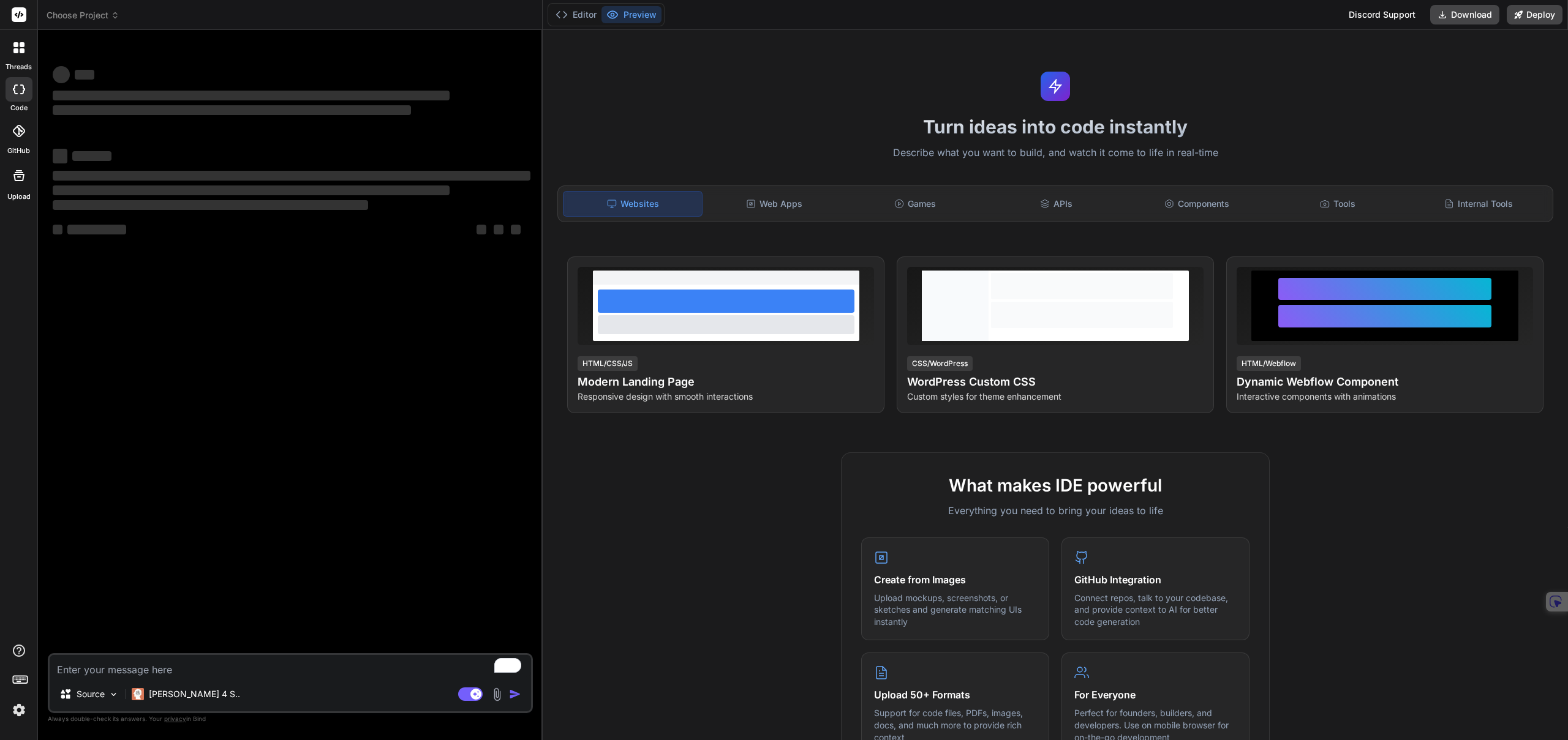
click at [115, 17] on icon at bounding box center [115, 17] width 4 height 2
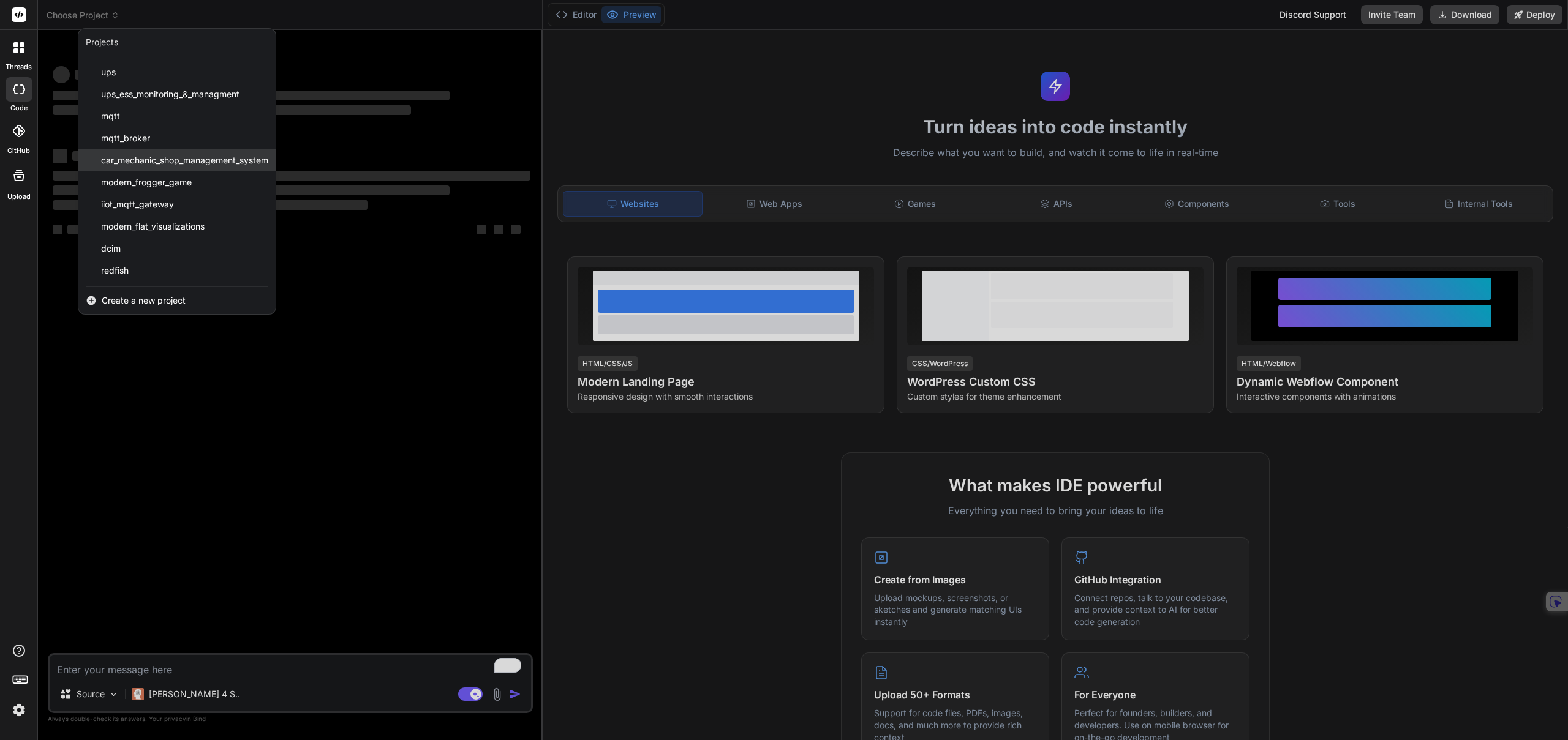
click at [146, 160] on span "car_mechanic_shop_management_system" at bounding box center [185, 160] width 167 height 12
type textarea "x"
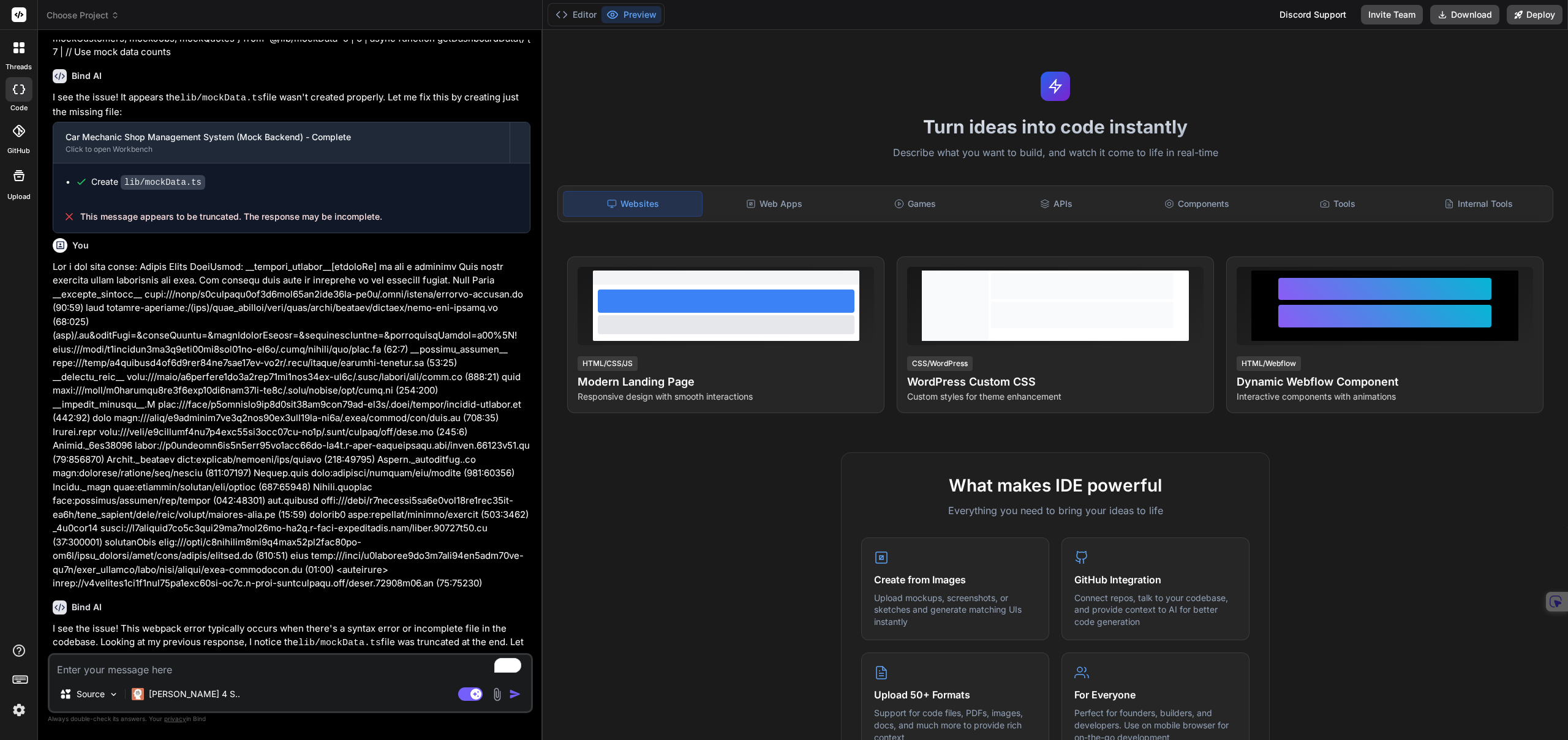
scroll to position [1074, 0]
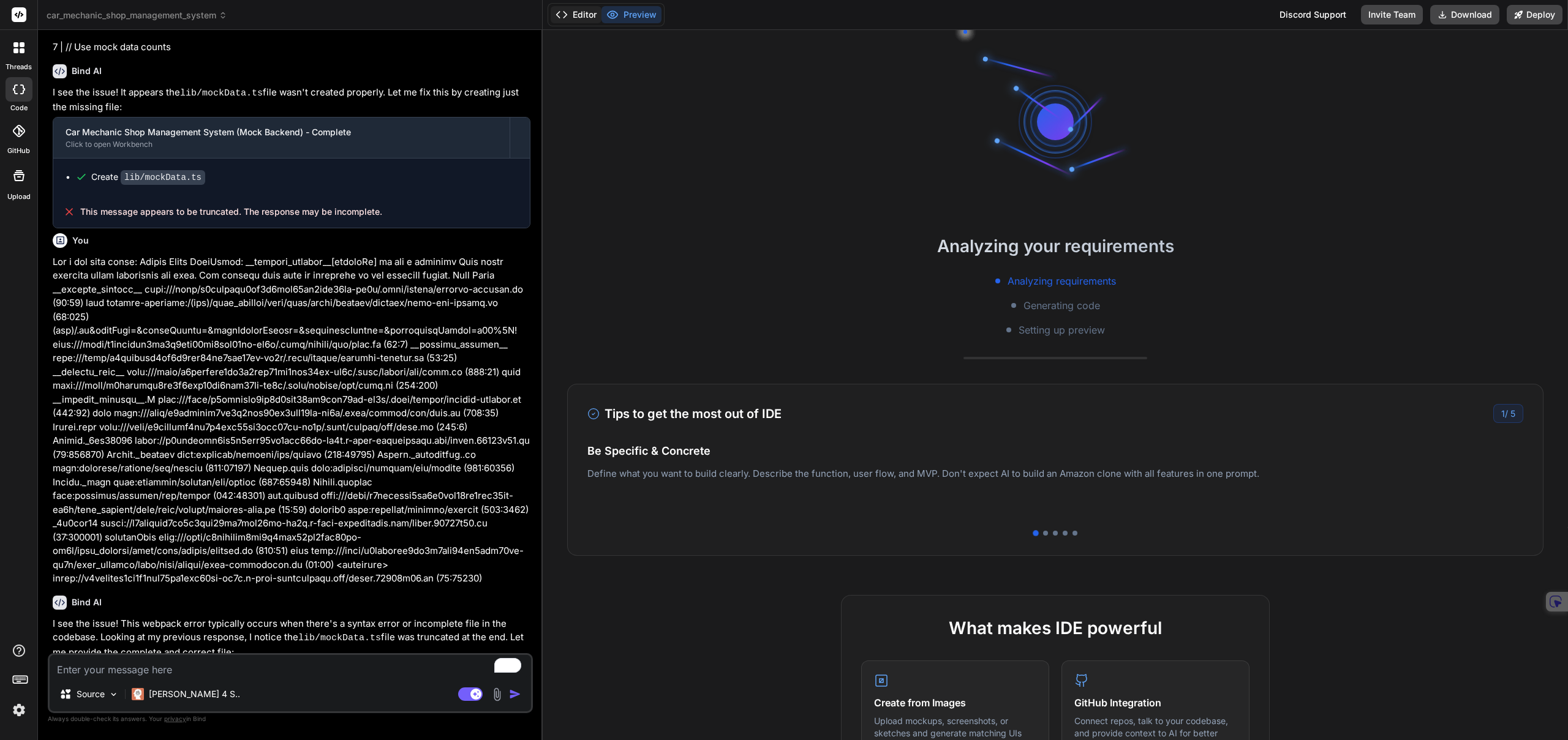
click at [583, 17] on button "Editor" at bounding box center [576, 14] width 51 height 17
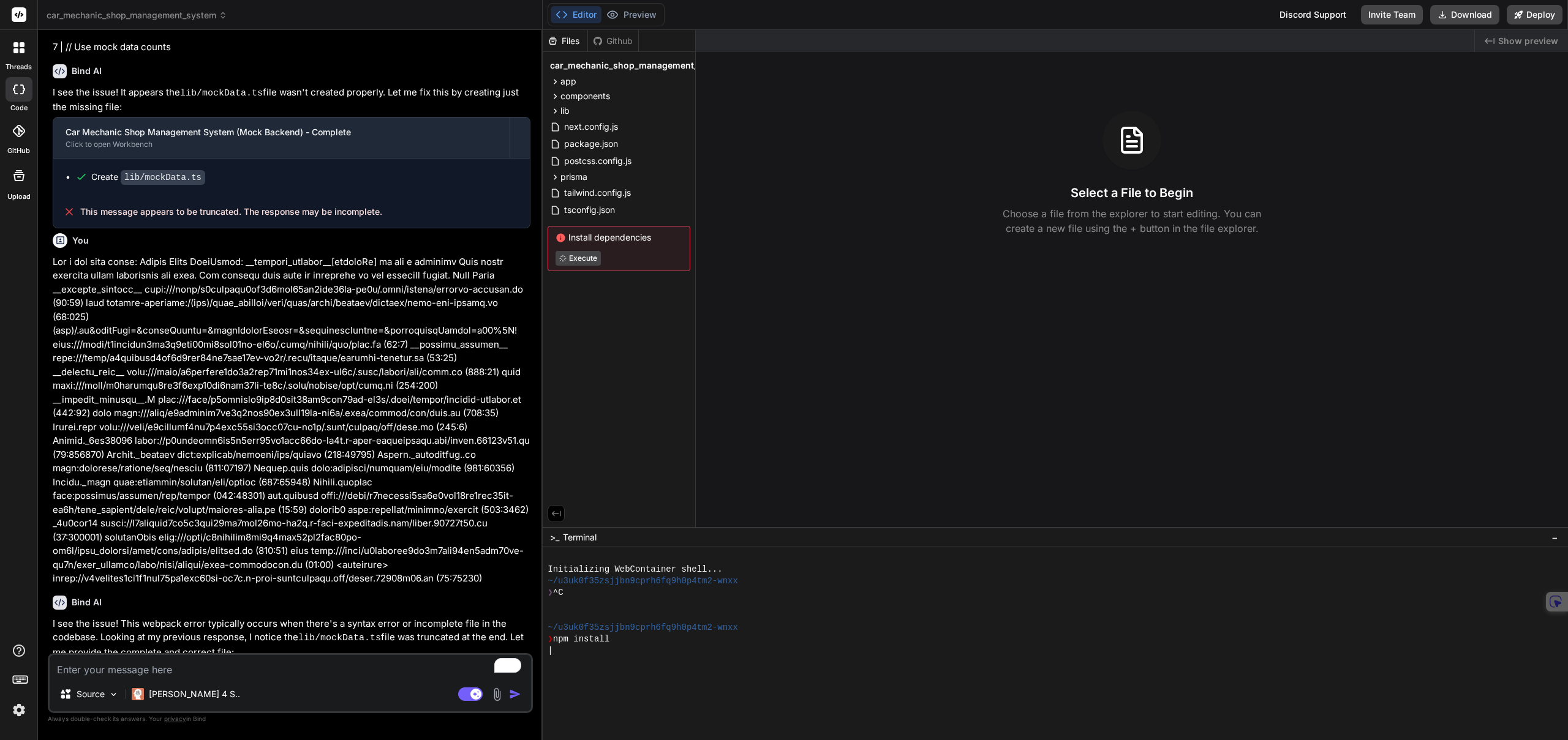
click at [645, 43] on div "Files Github" at bounding box center [619, 41] width 153 height 22
click at [79, 13] on span "car_mechanic_shop_management_system" at bounding box center [137, 16] width 181 height 12
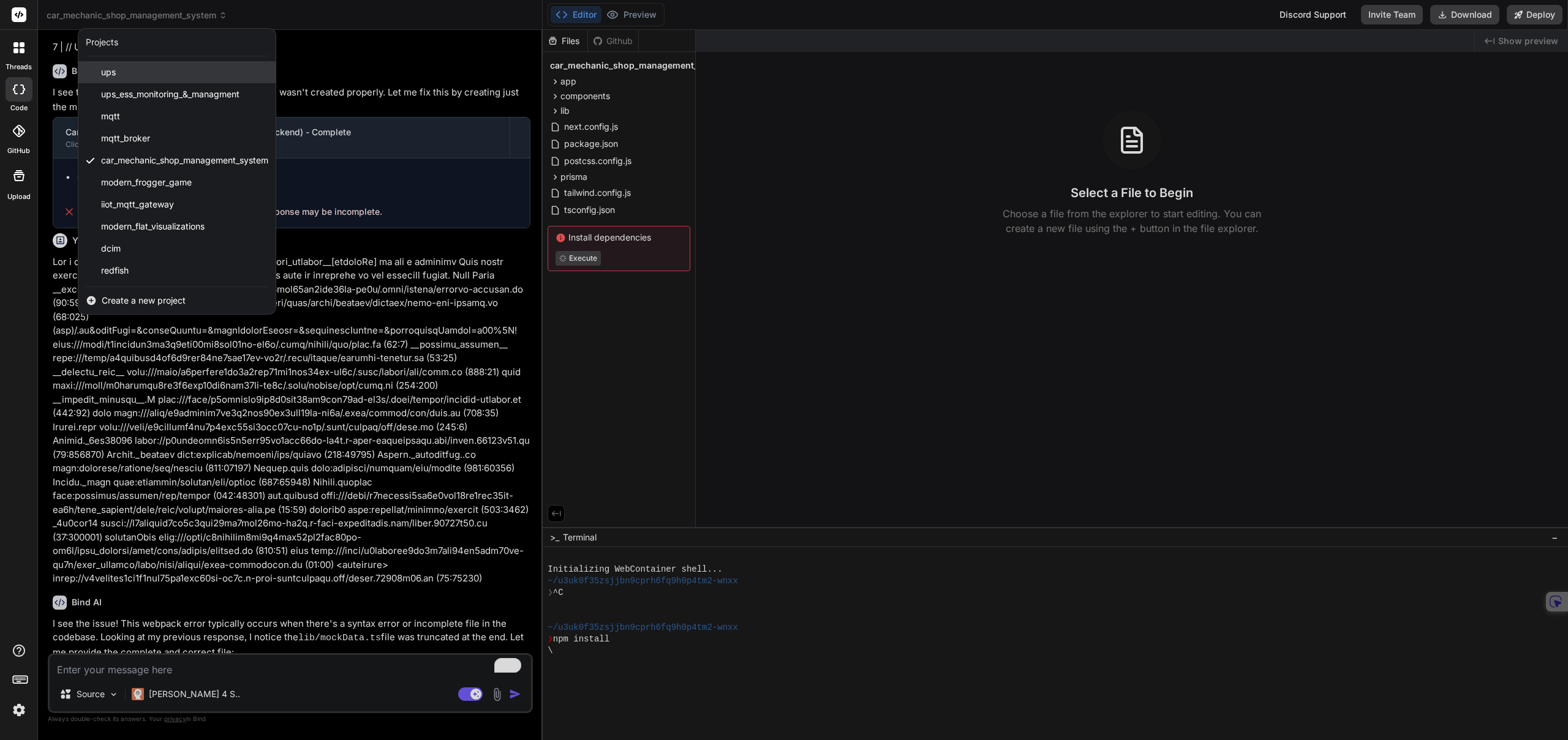
click at [110, 72] on span "ups" at bounding box center [109, 72] width 15 height 12
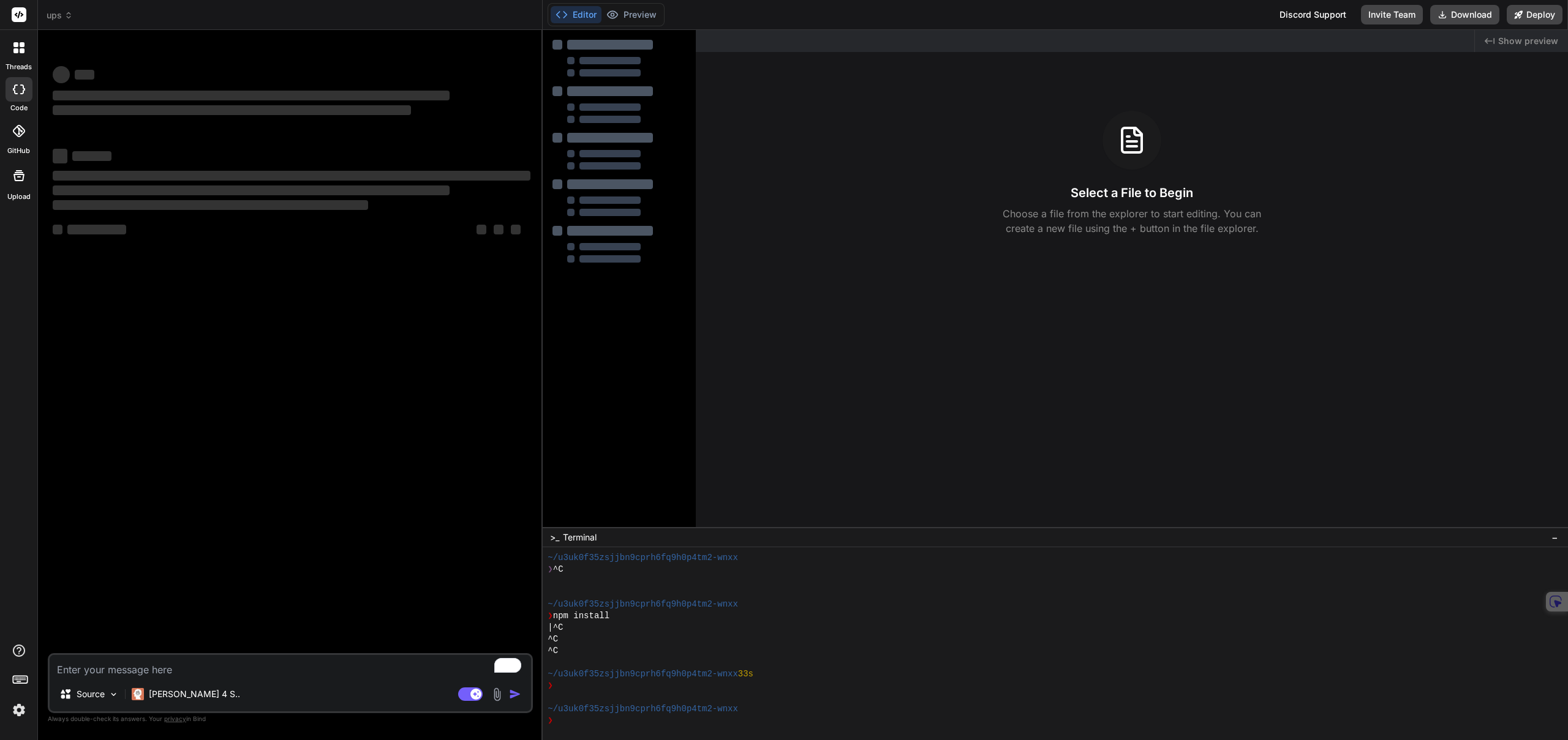
scroll to position [82, 0]
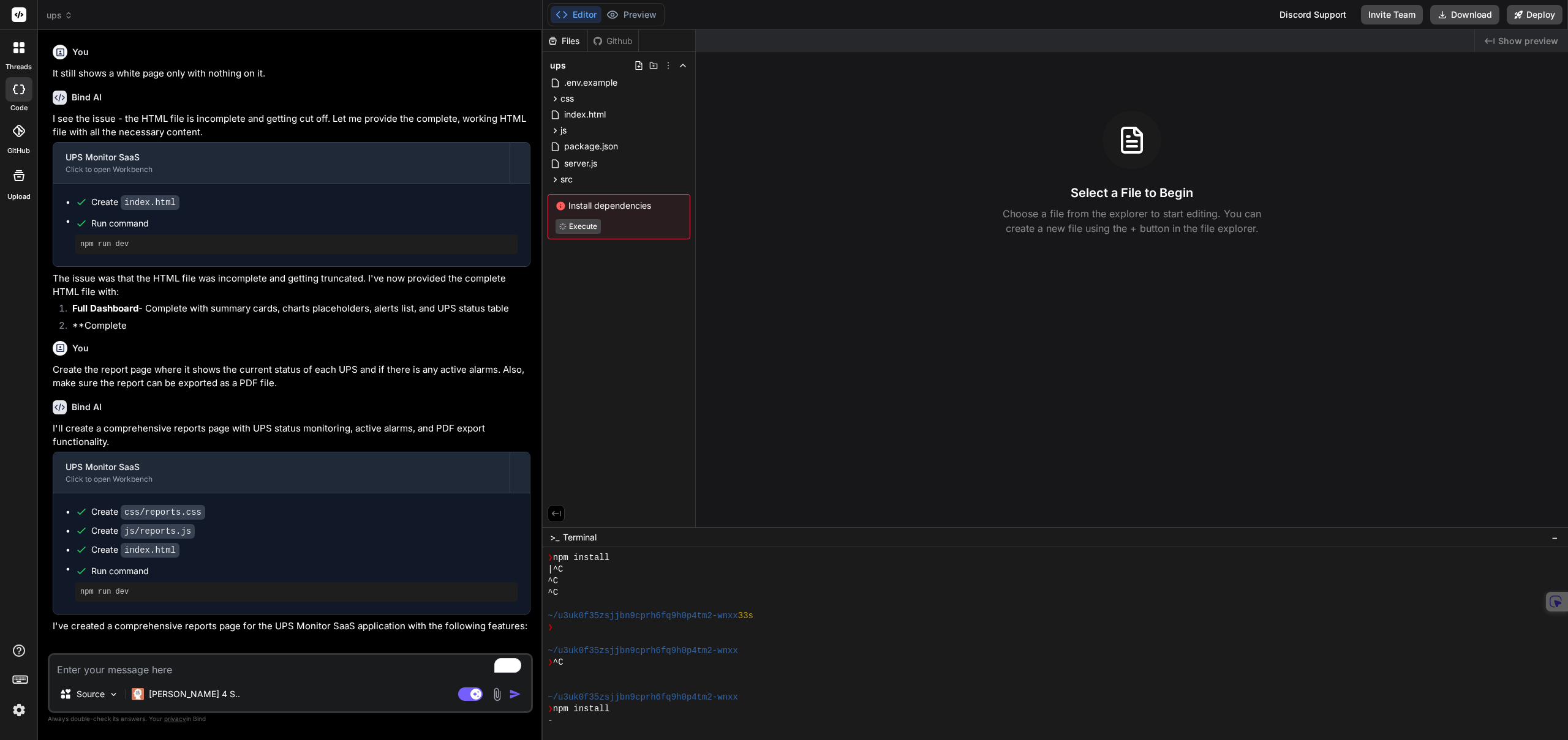
click at [66, 21] on span "ups" at bounding box center [60, 16] width 26 height 12
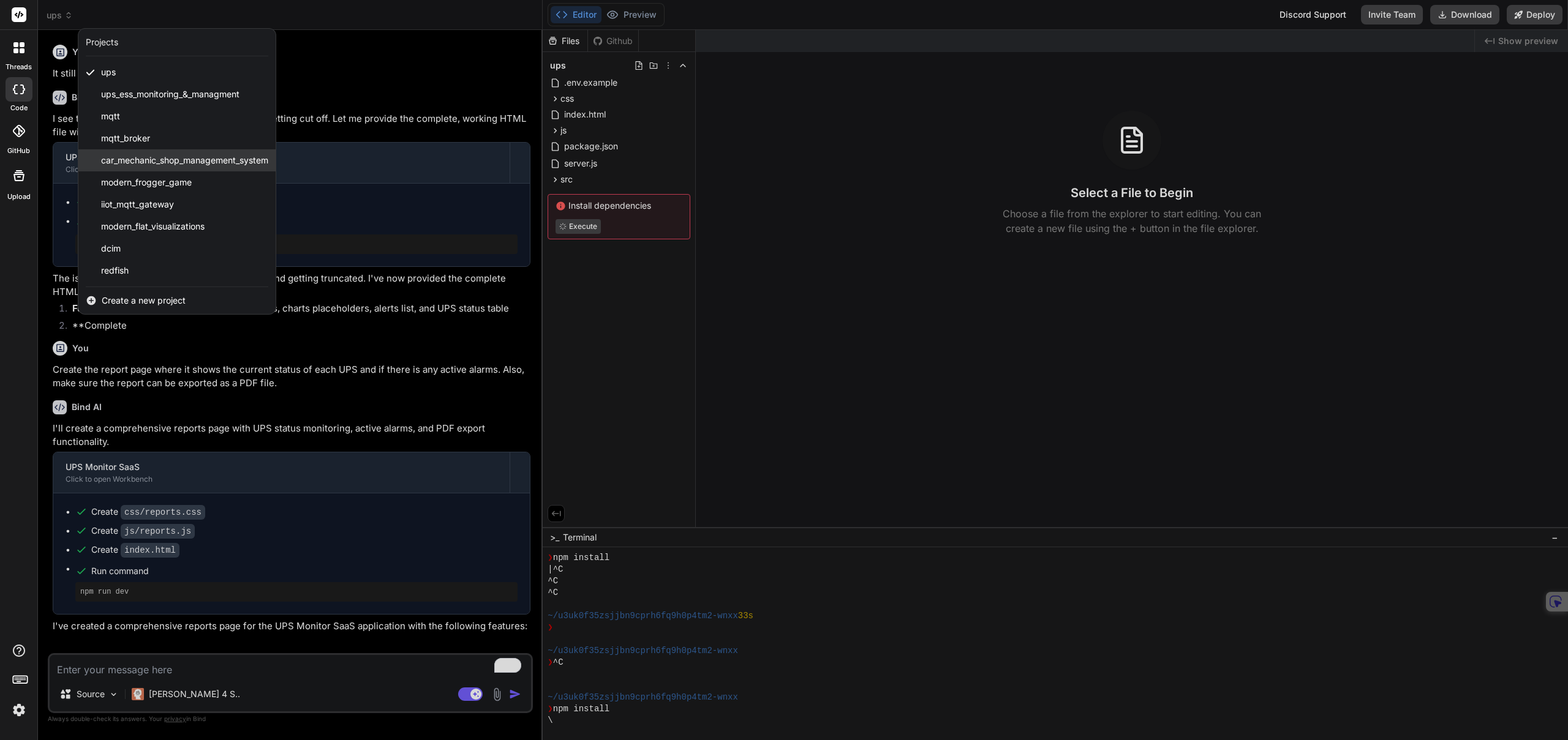
click at [120, 154] on span "car_mechanic_shop_management_system" at bounding box center [185, 160] width 167 height 12
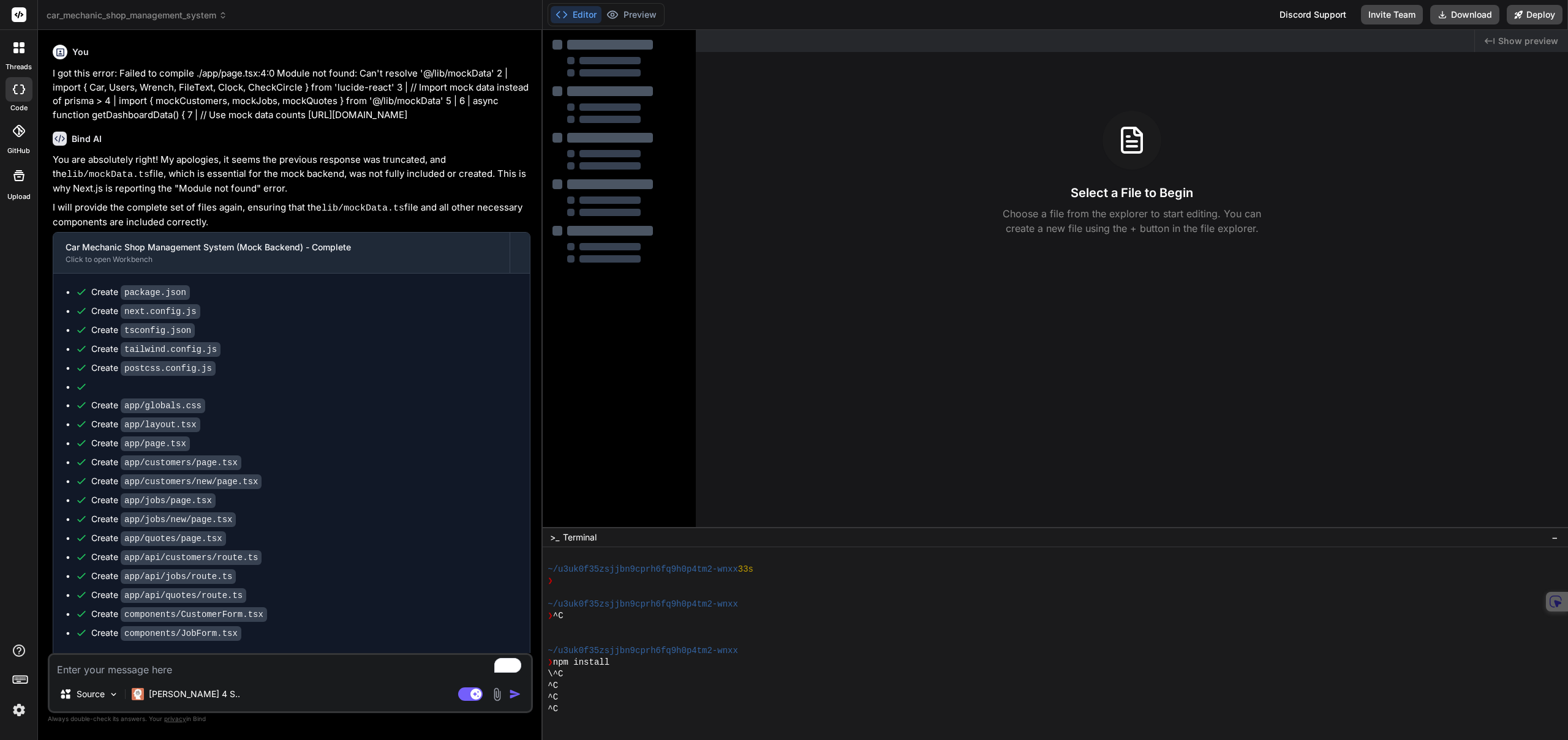
type textarea "x"
